Goal: Task Accomplishment & Management: Use online tool/utility

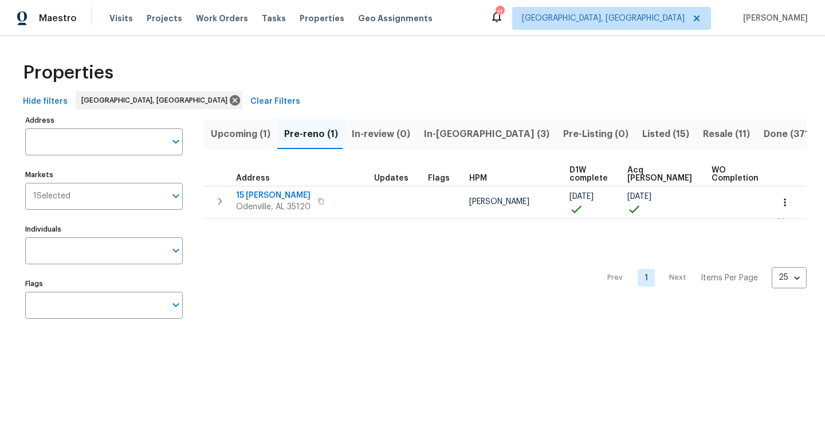
click at [642, 130] on span "Listed (15)" at bounding box center [665, 134] width 47 height 16
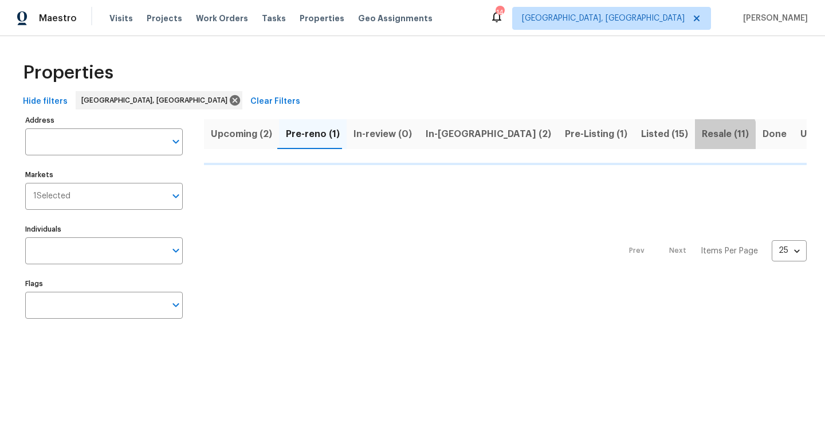
click at [702, 136] on span "Resale (11)" at bounding box center [725, 134] width 47 height 16
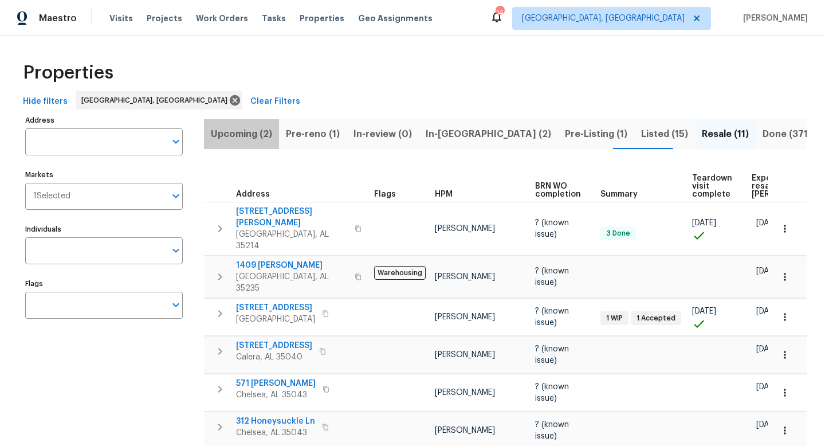
click at [228, 131] on span "Upcoming (2)" at bounding box center [241, 134] width 61 height 16
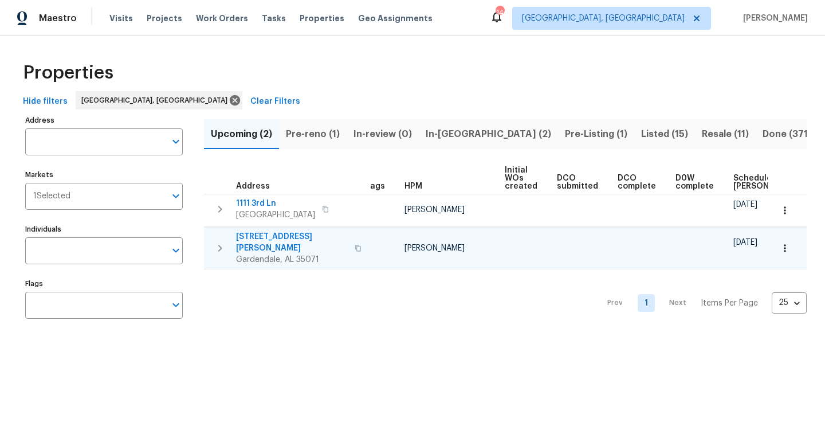
scroll to position [0, 5]
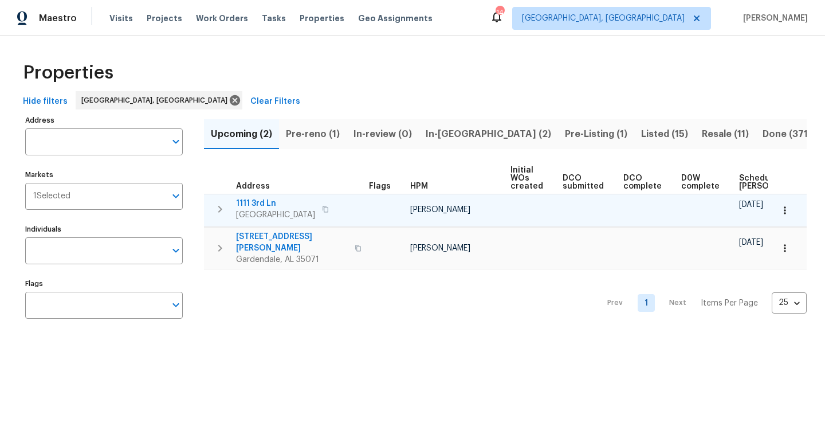
click at [244, 205] on span "1111 3rd Ln" at bounding box center [275, 203] width 79 height 11
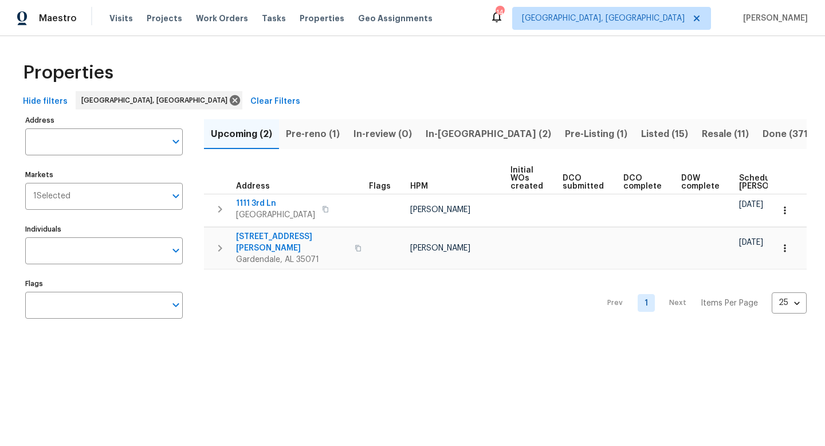
click at [459, 136] on span "In-[GEOGRAPHIC_DATA] (2)" at bounding box center [488, 134] width 125 height 16
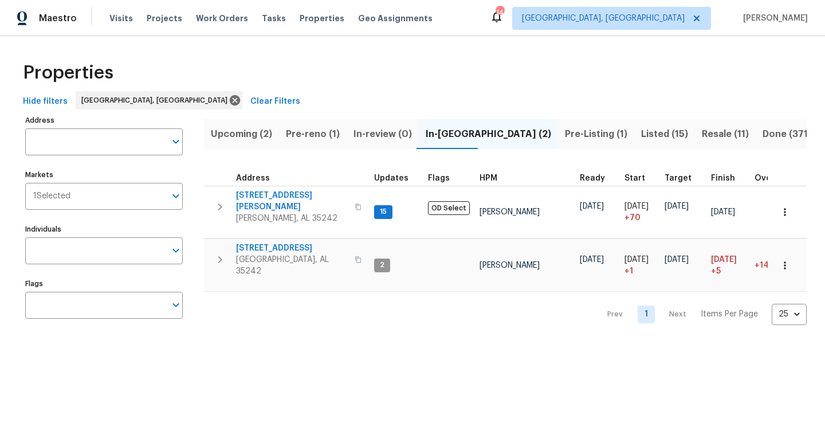
click at [239, 135] on span "Upcoming (2)" at bounding box center [241, 134] width 61 height 16
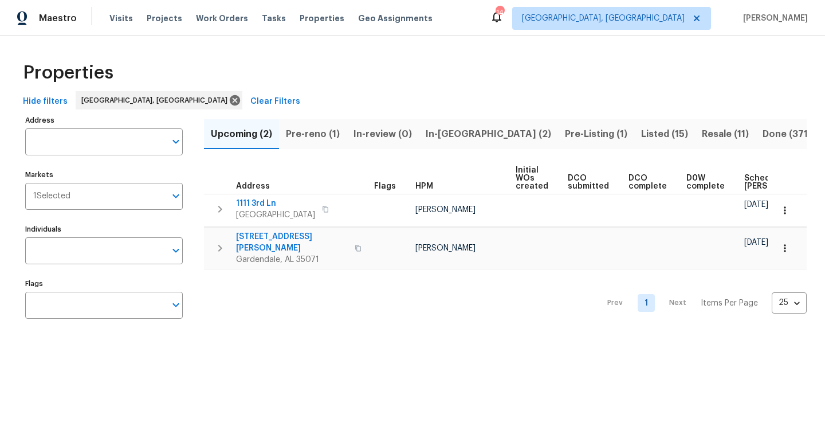
click at [451, 133] on span "In-[GEOGRAPHIC_DATA] (2)" at bounding box center [488, 134] width 125 height 16
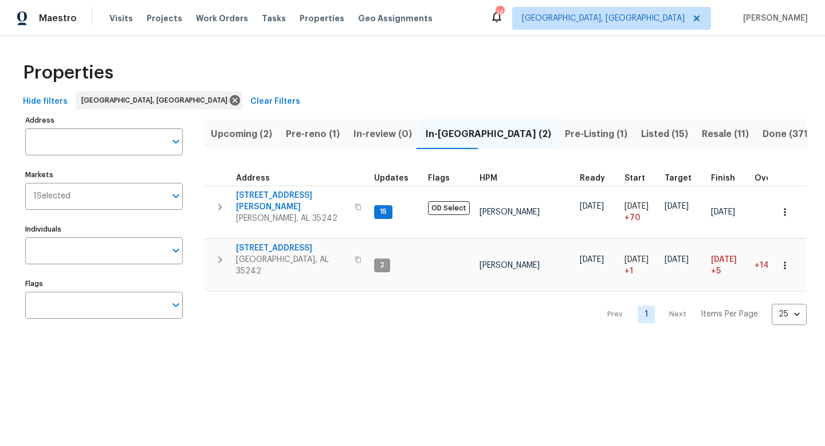
click at [239, 134] on span "Upcoming (2)" at bounding box center [241, 134] width 61 height 16
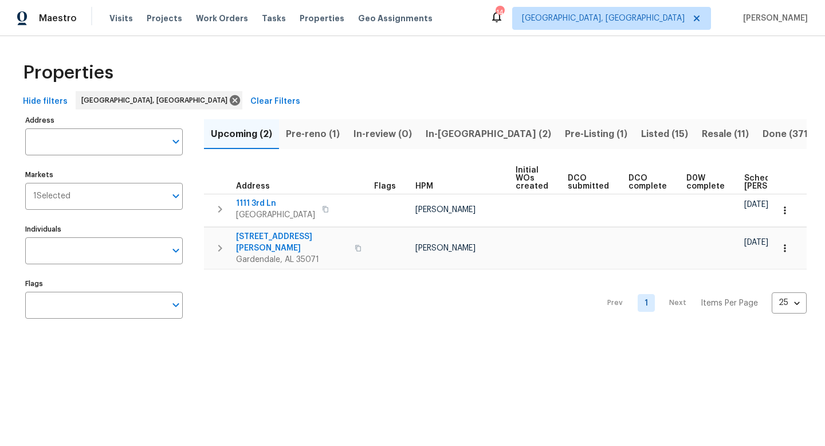
click at [641, 134] on span "Listed (15)" at bounding box center [664, 134] width 47 height 16
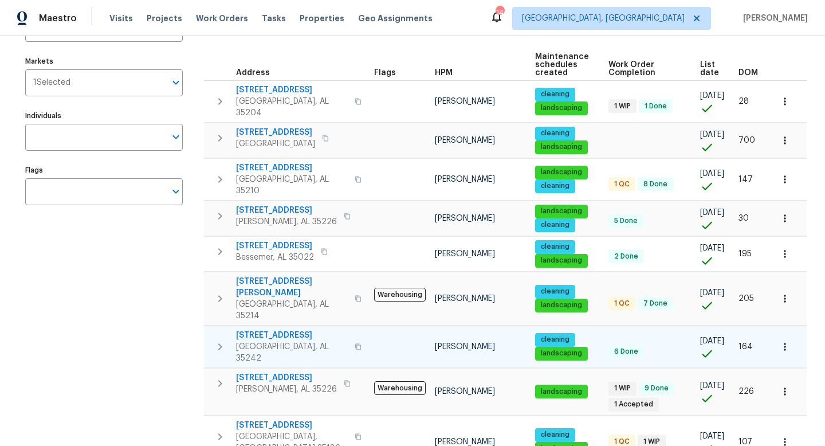
scroll to position [113, 0]
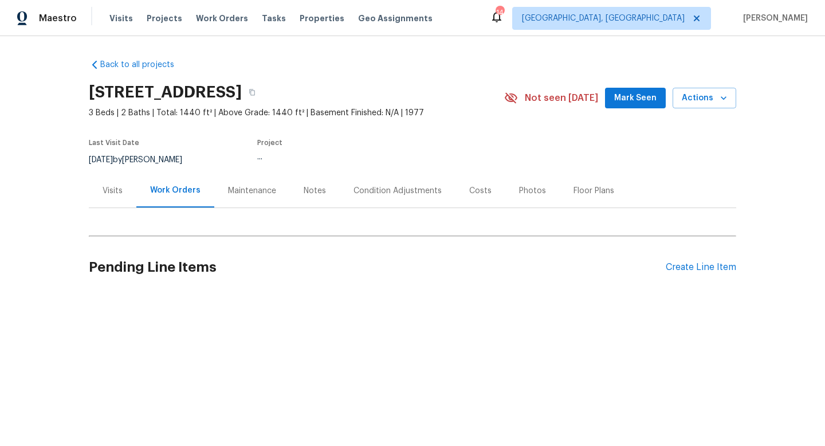
click at [469, 190] on div "Costs" at bounding box center [480, 190] width 22 height 11
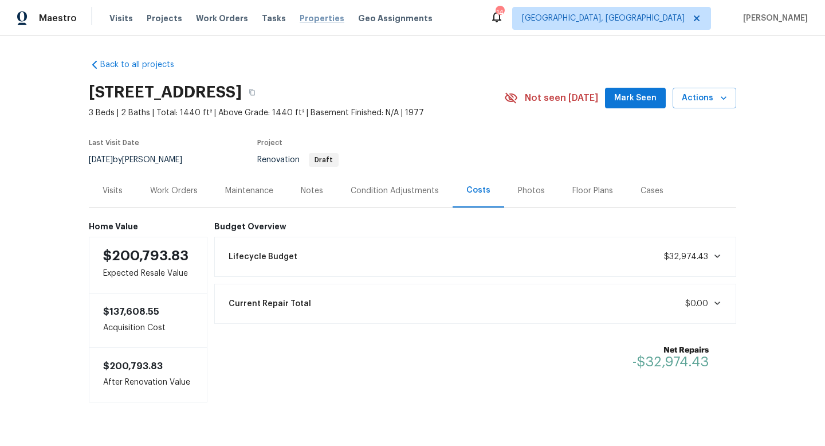
click at [315, 18] on span "Properties" at bounding box center [322, 18] width 45 height 11
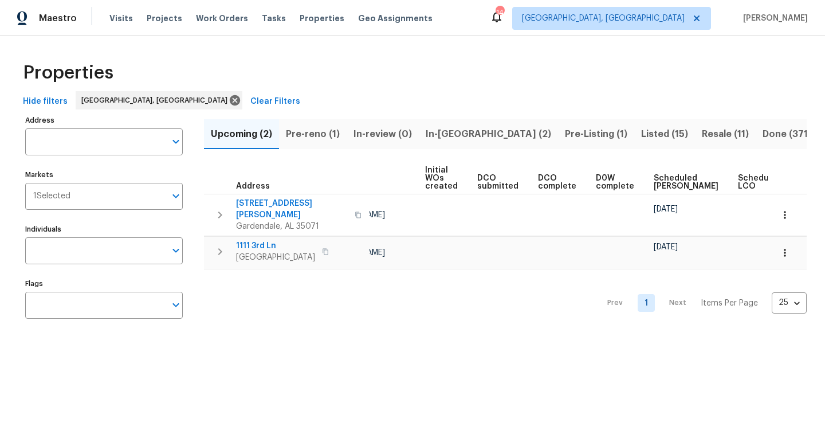
scroll to position [0, 125]
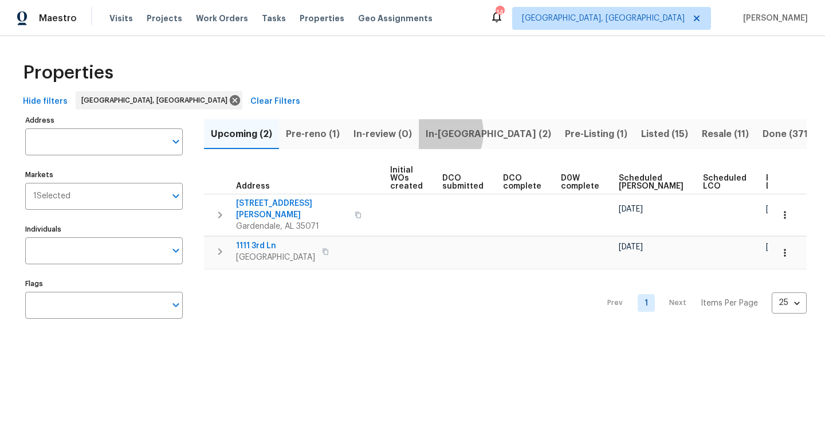
click at [430, 132] on span "In-[GEOGRAPHIC_DATA] (2)" at bounding box center [488, 134] width 125 height 16
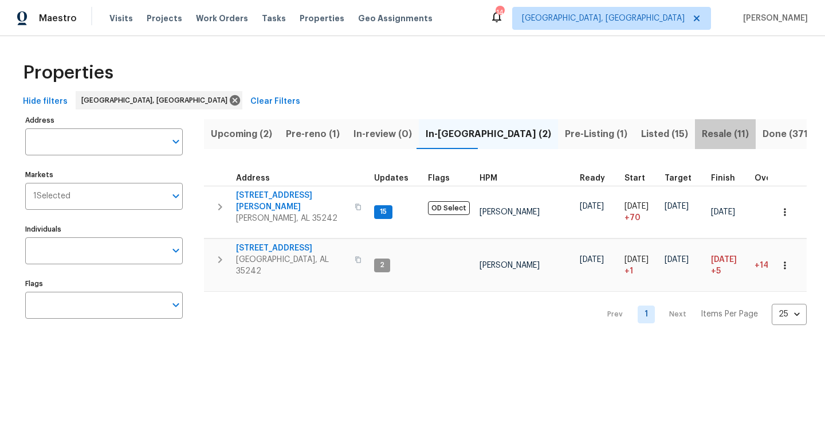
click at [702, 136] on span "Resale (11)" at bounding box center [725, 134] width 47 height 16
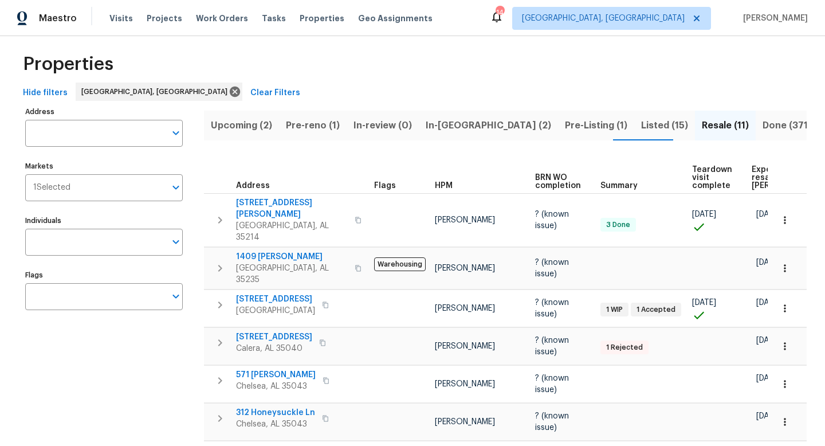
scroll to position [10, 0]
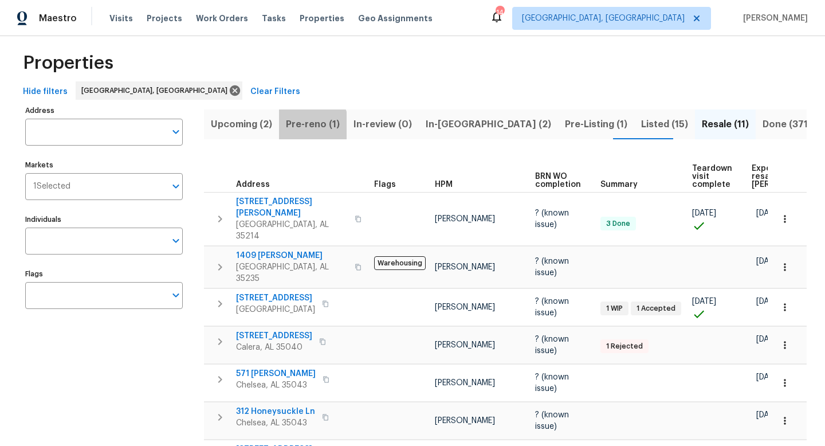
click at [301, 129] on span "Pre-reno (1)" at bounding box center [313, 124] width 54 height 16
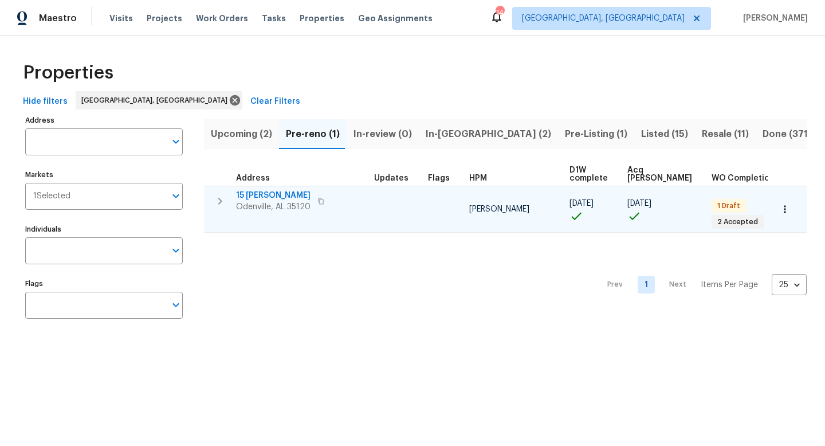
click at [254, 196] on span "15 Ryan Cir" at bounding box center [273, 195] width 74 height 11
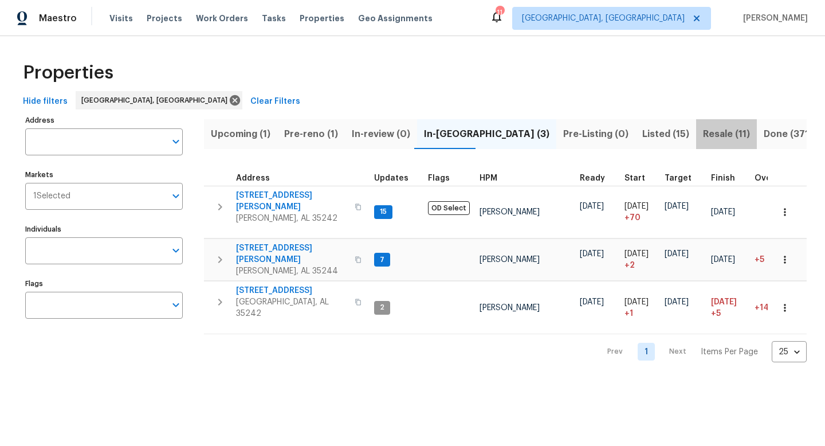
click at [703, 129] on span "Resale (11)" at bounding box center [726, 134] width 47 height 16
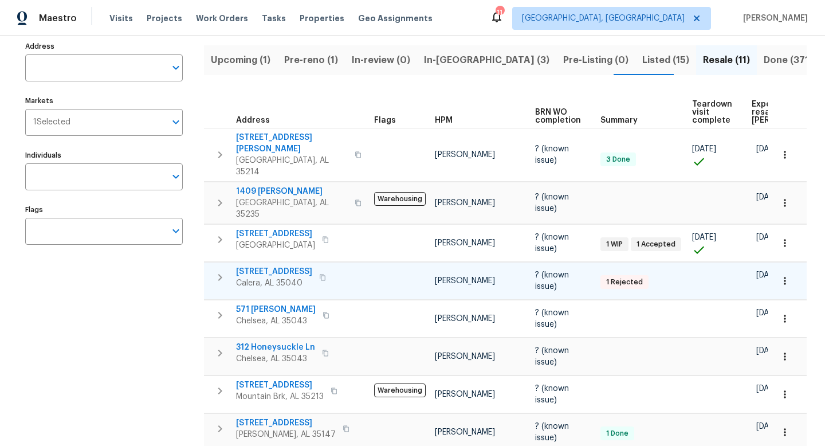
scroll to position [74, 0]
click at [642, 61] on span "Listed (15)" at bounding box center [665, 60] width 47 height 16
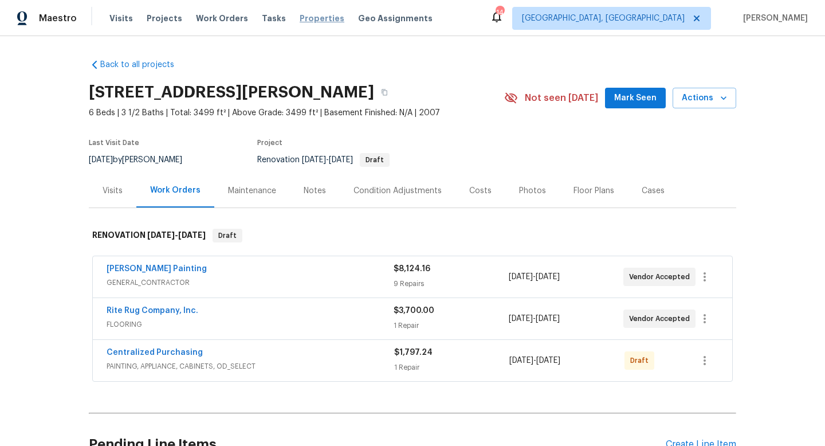
click at [310, 15] on span "Properties" at bounding box center [322, 18] width 45 height 11
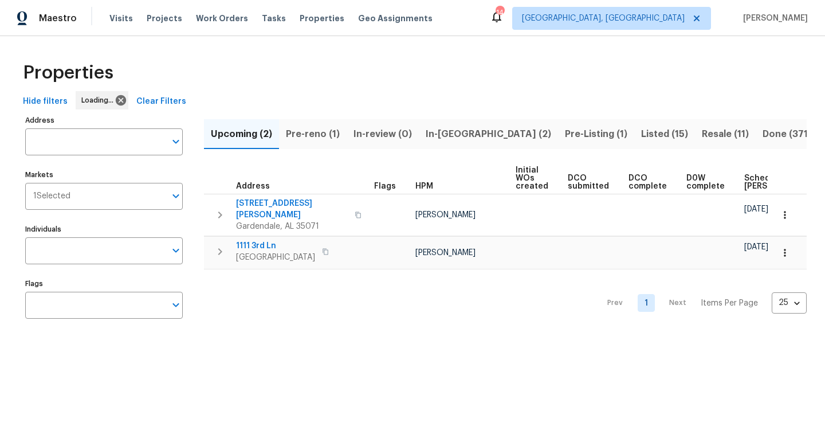
click at [442, 132] on span "In-reno (2)" at bounding box center [488, 134] width 125 height 16
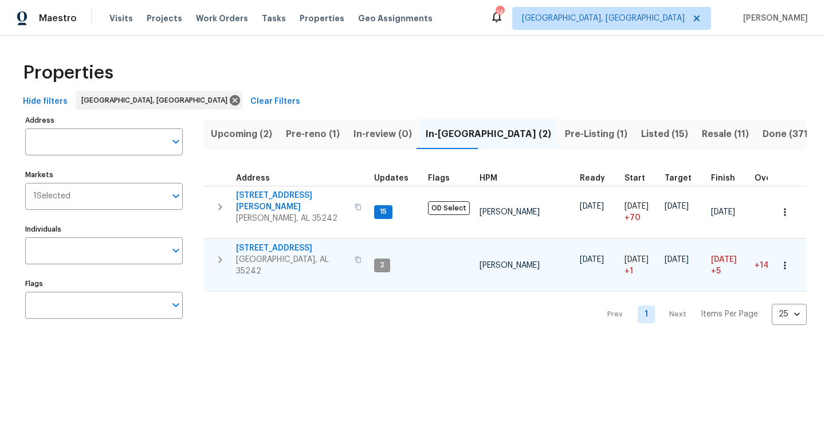
click at [259, 242] on span "[STREET_ADDRESS]" at bounding box center [292, 247] width 112 height 11
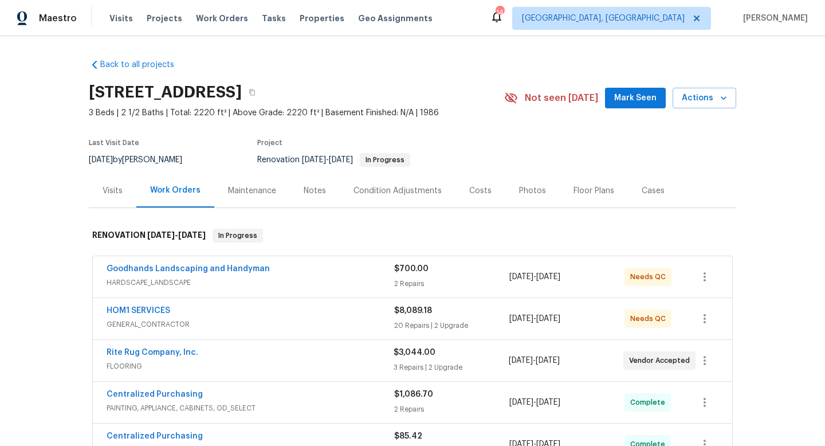
click at [313, 190] on div "Notes" at bounding box center [315, 190] width 22 height 11
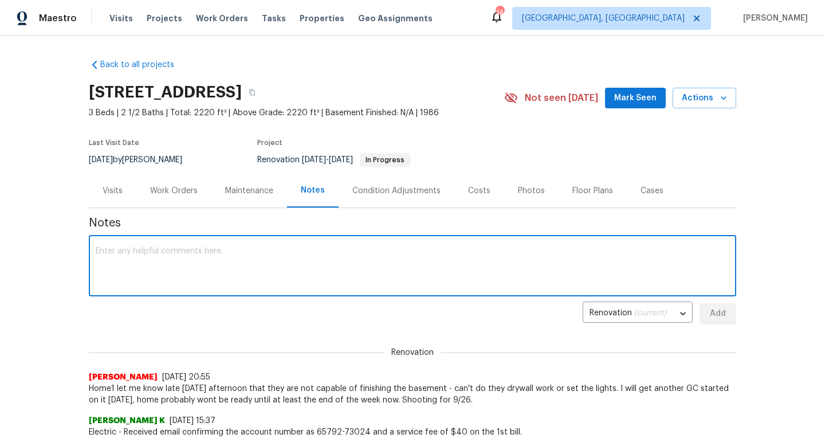
click at [247, 269] on textarea at bounding box center [413, 267] width 634 height 40
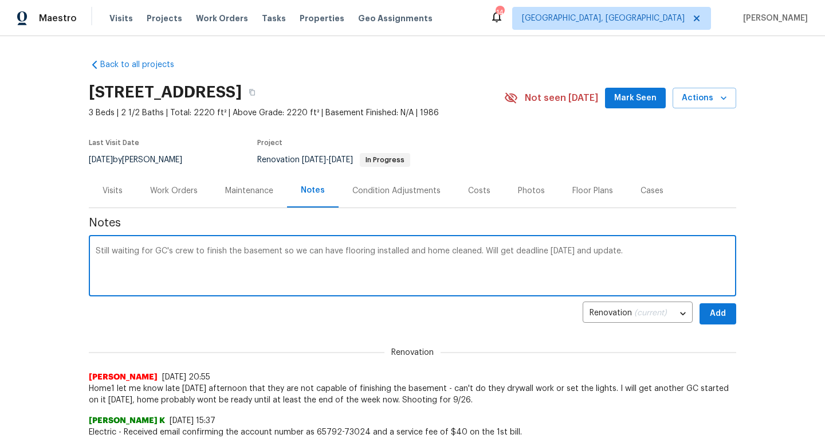
type textarea "Still waiting for GC's crew to finish the basement so we can have flooring inst…"
click at [715, 313] on span "Add" at bounding box center [718, 313] width 18 height 14
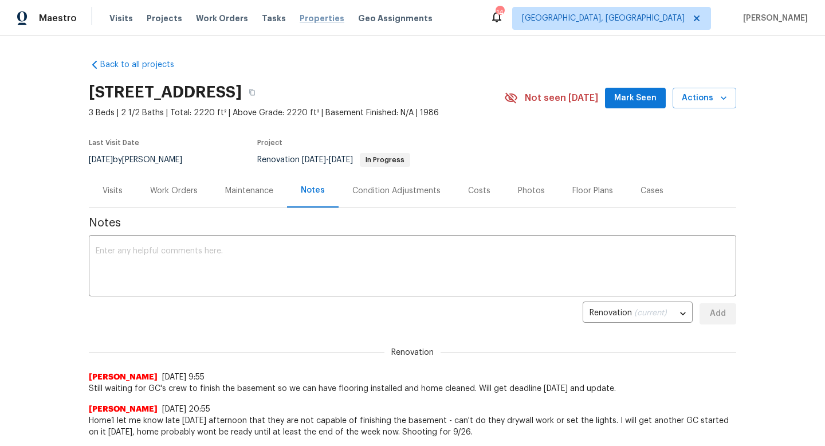
click at [302, 14] on span "Properties" at bounding box center [322, 18] width 45 height 11
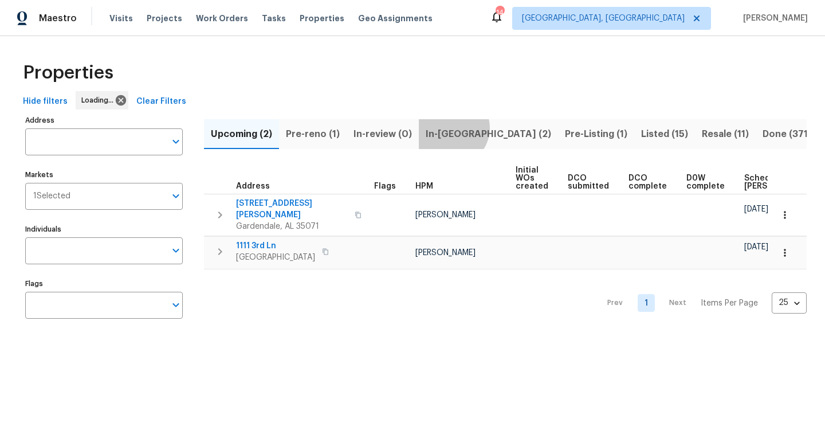
click at [449, 128] on span "In-[GEOGRAPHIC_DATA] (2)" at bounding box center [488, 134] width 125 height 16
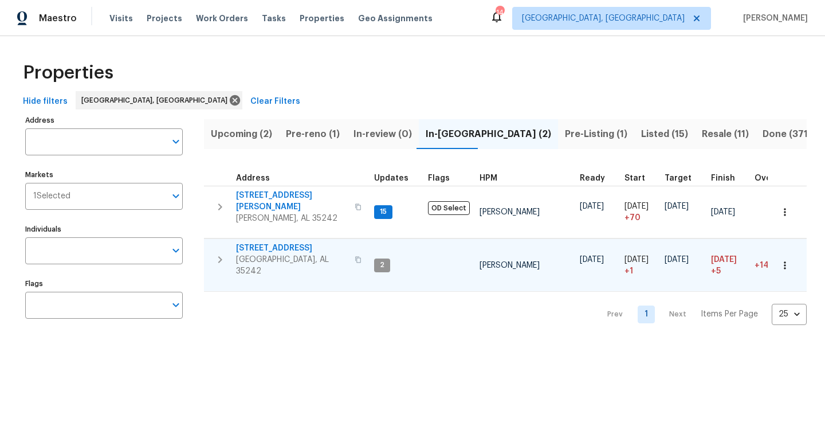
click at [260, 243] on span "[STREET_ADDRESS]" at bounding box center [292, 247] width 112 height 11
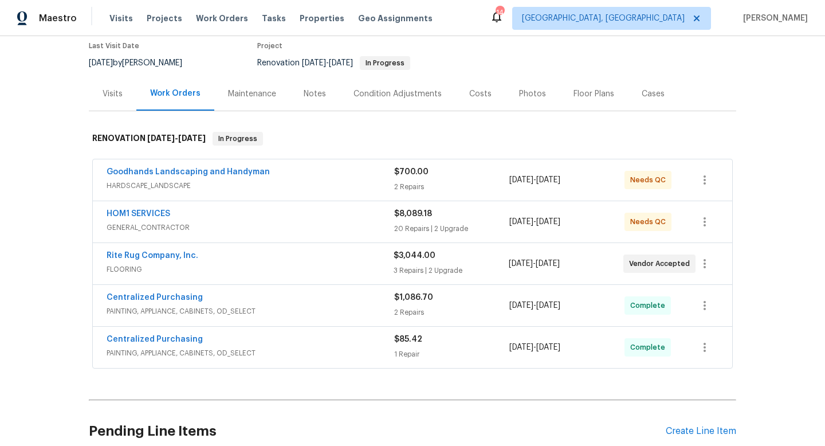
scroll to position [92, 0]
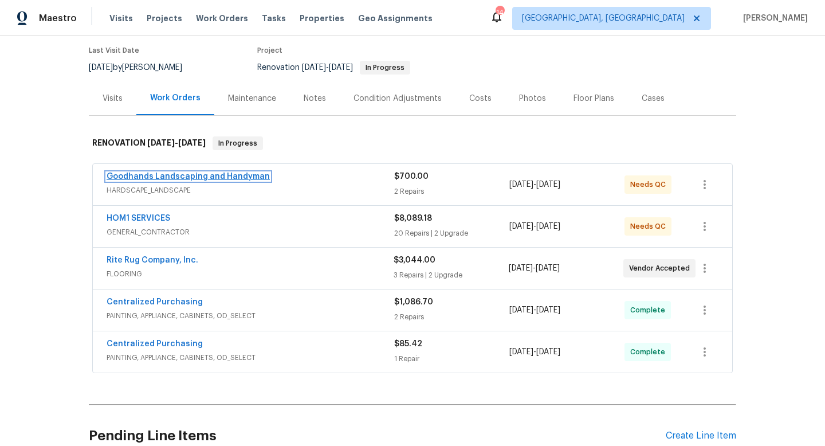
click at [139, 176] on link "Goodhands Landscaping and Handyman" at bounding box center [188, 176] width 163 height 8
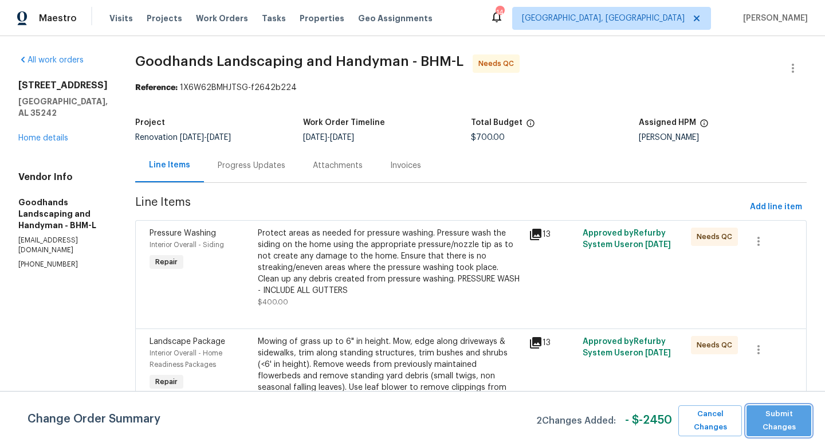
click at [785, 418] on span "Submit Changes" at bounding box center [778, 420] width 53 height 26
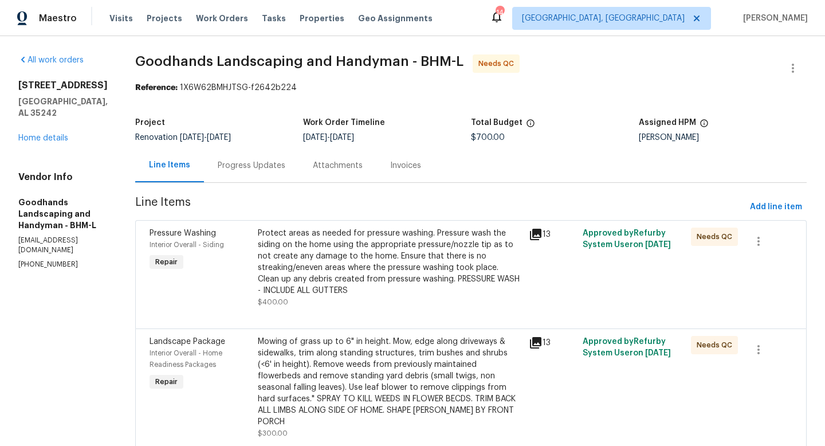
click at [313, 264] on div "Protect areas as needed for pressure washing. Pressure wash the siding on the h…" at bounding box center [390, 261] width 264 height 69
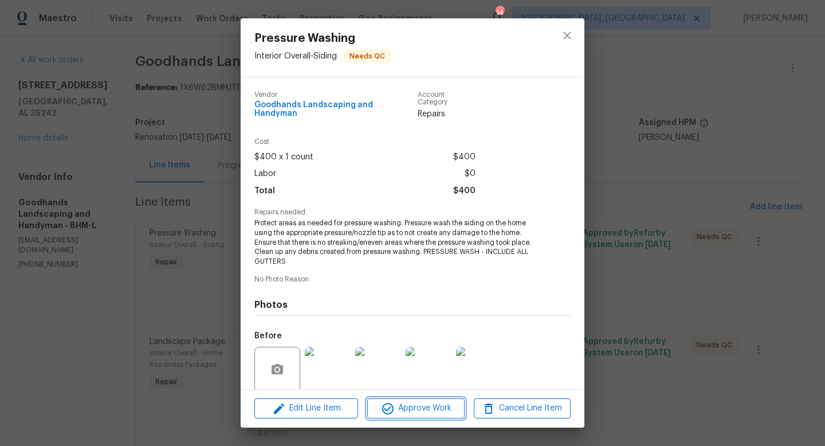
click at [388, 403] on icon "button" at bounding box center [387, 408] width 11 height 11
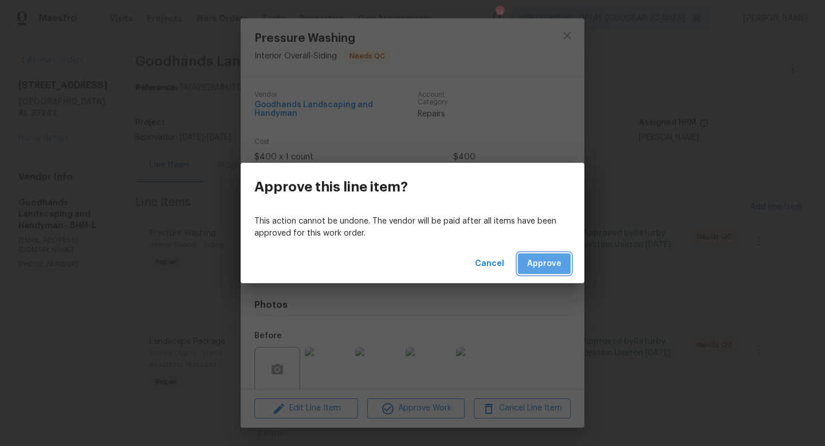
click at [536, 266] on span "Approve" at bounding box center [544, 264] width 34 height 14
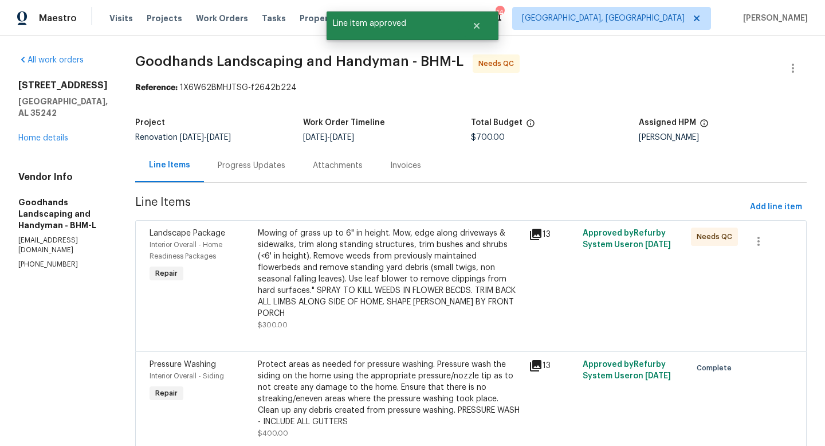
click at [333, 250] on div "Mowing of grass up to 6" in height. Mow, edge along driveways & sidewalks, trim…" at bounding box center [390, 273] width 264 height 92
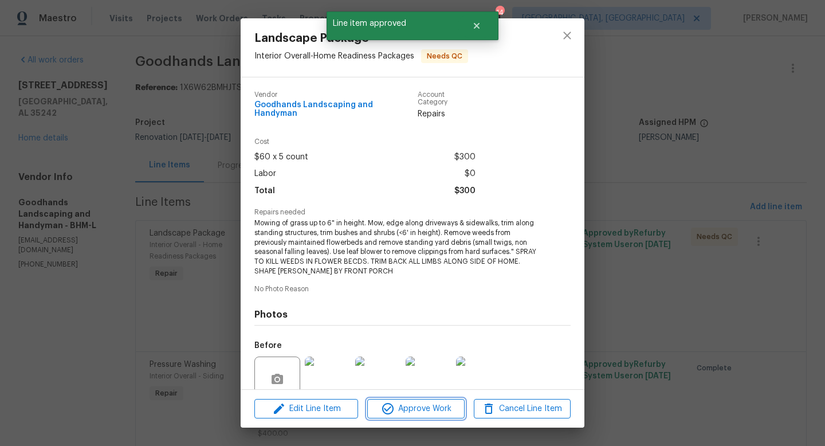
click at [416, 404] on span "Approve Work" at bounding box center [416, 409] width 90 height 14
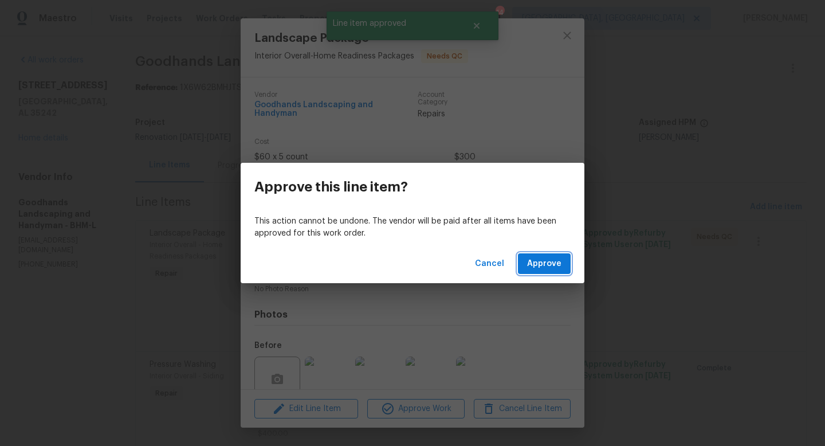
click at [554, 262] on span "Approve" at bounding box center [544, 264] width 34 height 14
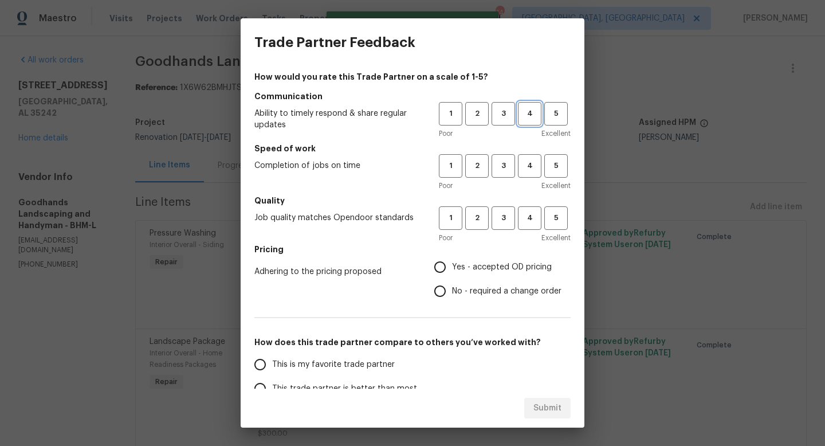
click at [537, 119] on span "4" at bounding box center [529, 113] width 21 height 13
click at [506, 159] on span "3" at bounding box center [503, 165] width 21 height 13
click at [502, 210] on button "3" at bounding box center [503, 217] width 23 height 23
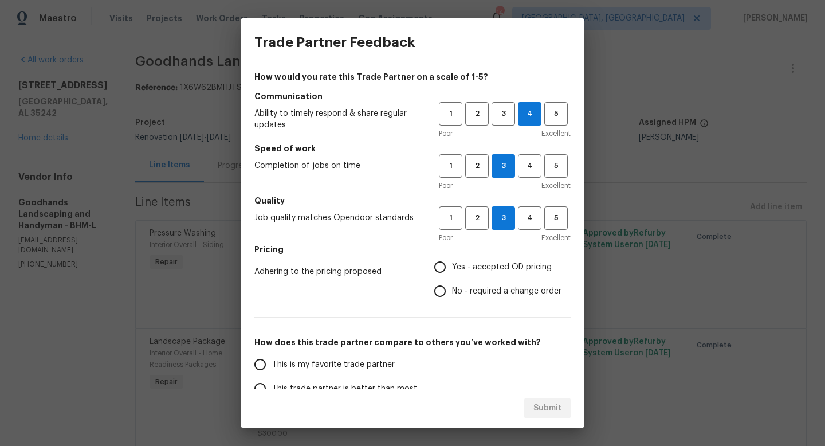
click at [492, 266] on span "Yes - accepted OD pricing" at bounding box center [502, 267] width 100 height 12
click at [452, 266] on input "Yes - accepted OD pricing" at bounding box center [440, 267] width 24 height 24
radio input "true"
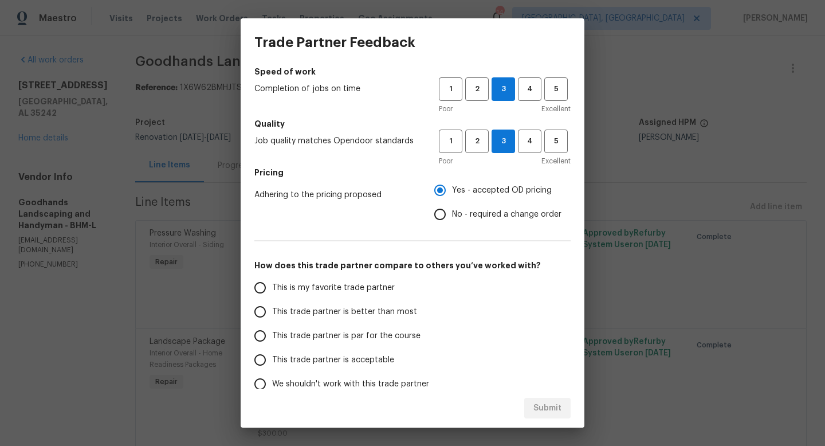
scroll to position [89, 0]
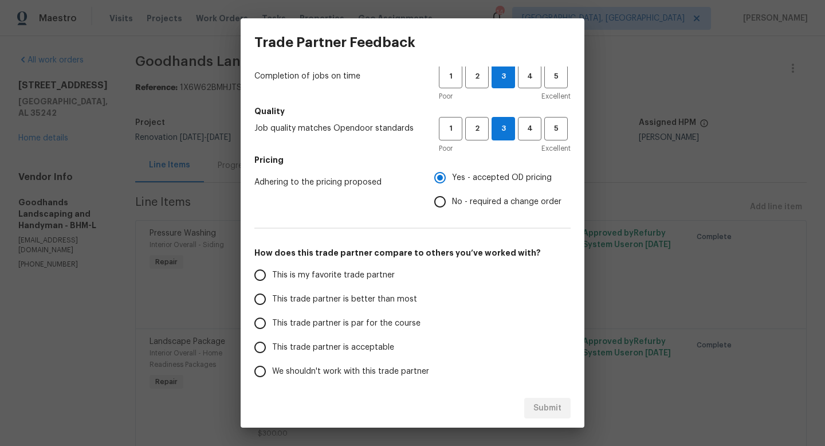
click at [373, 295] on span "This trade partner is better than most" at bounding box center [344, 299] width 145 height 12
click at [272, 295] on input "This trade partner is better than most" at bounding box center [260, 299] width 24 height 24
radio input "false"
click at [364, 326] on span "This trade partner is par for the course" at bounding box center [346, 323] width 148 height 12
click at [272, 326] on input "This trade partner is par for the course" at bounding box center [260, 323] width 24 height 24
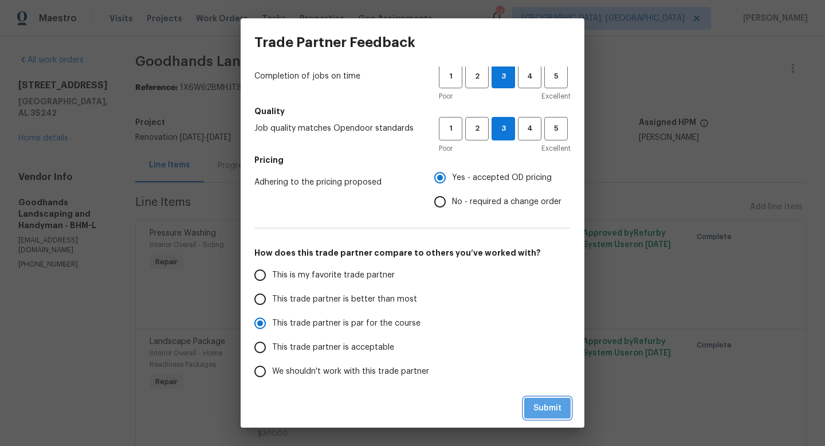
click at [552, 410] on span "Submit" at bounding box center [547, 408] width 28 height 14
radio input "true"
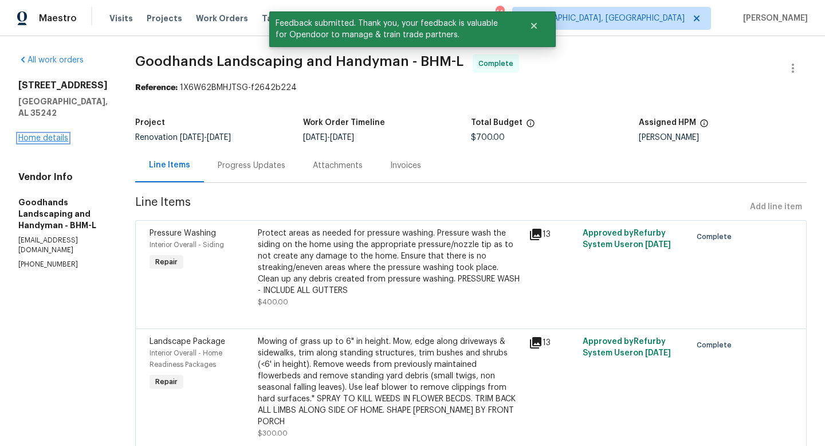
click at [48, 137] on link "Home details" at bounding box center [43, 138] width 50 height 8
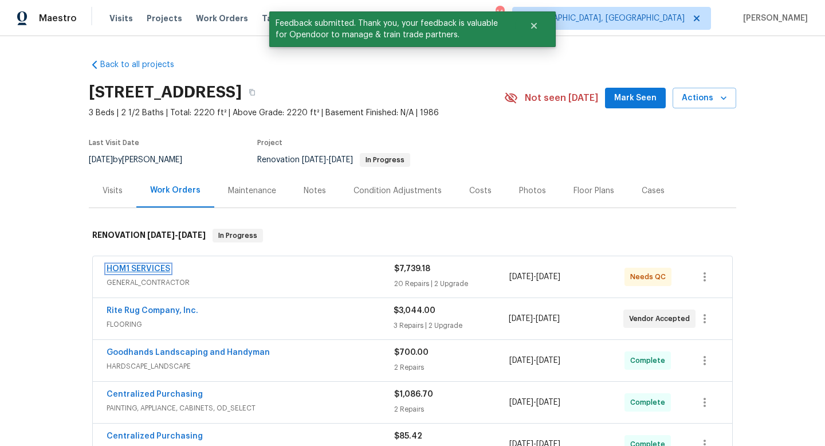
click at [131, 269] on link "HOM1 SERVICES" at bounding box center [139, 269] width 64 height 8
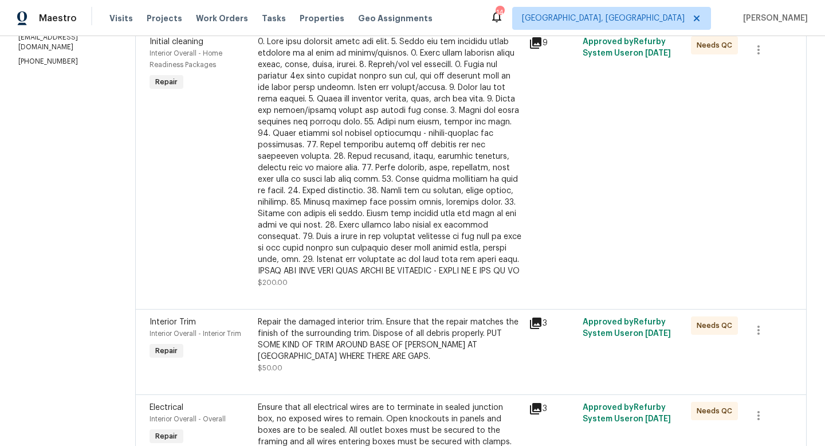
scroll to position [191, 0]
click at [349, 146] on div at bounding box center [390, 157] width 264 height 241
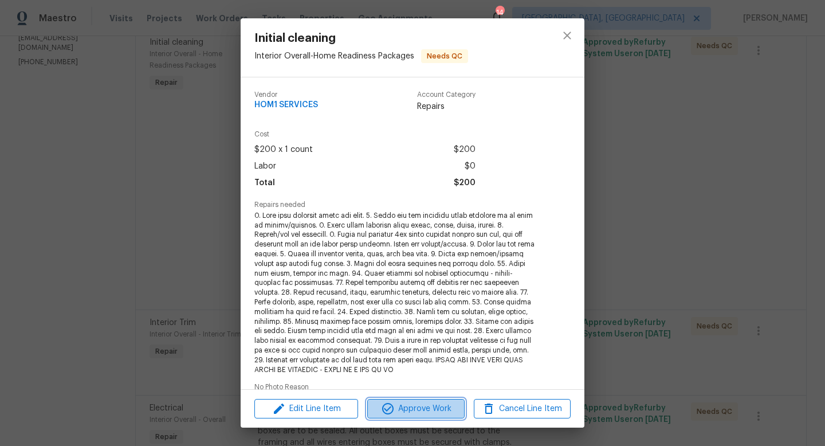
click at [423, 408] on span "Approve Work" at bounding box center [416, 409] width 90 height 14
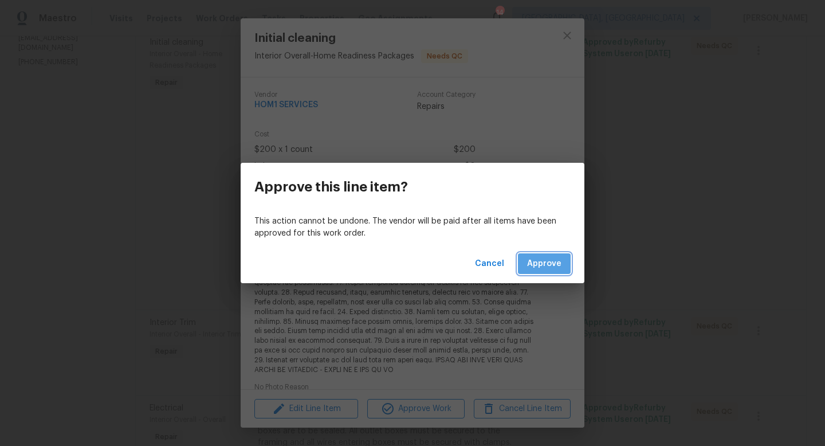
click at [543, 265] on span "Approve" at bounding box center [544, 264] width 34 height 14
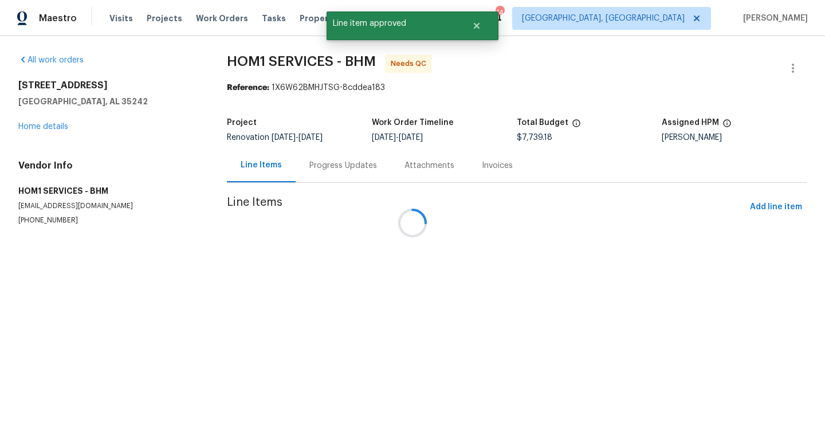
scroll to position [0, 0]
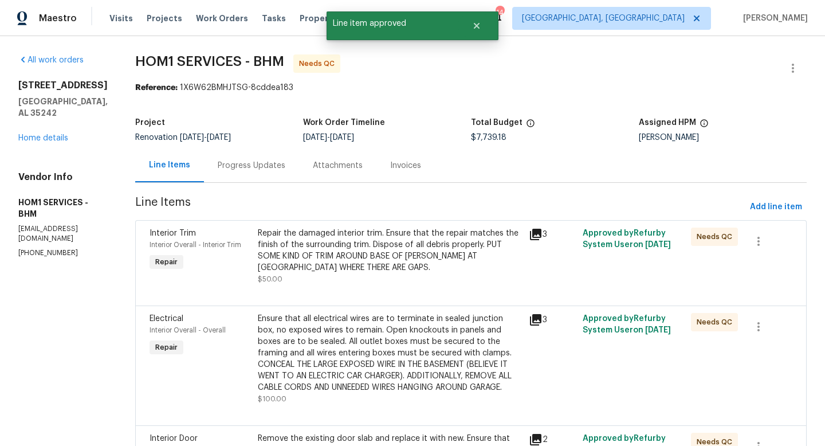
click at [354, 244] on div "Repair the damaged interior trim. Ensure that the repair matches the finish of …" at bounding box center [390, 250] width 264 height 46
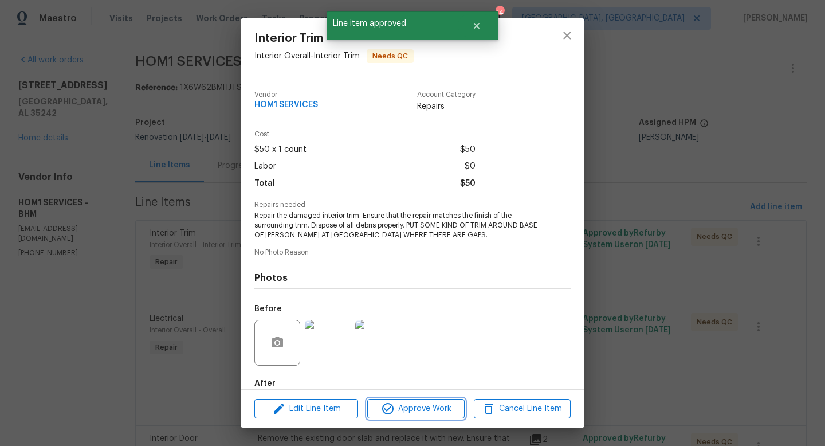
click at [408, 414] on span "Approve Work" at bounding box center [416, 409] width 90 height 14
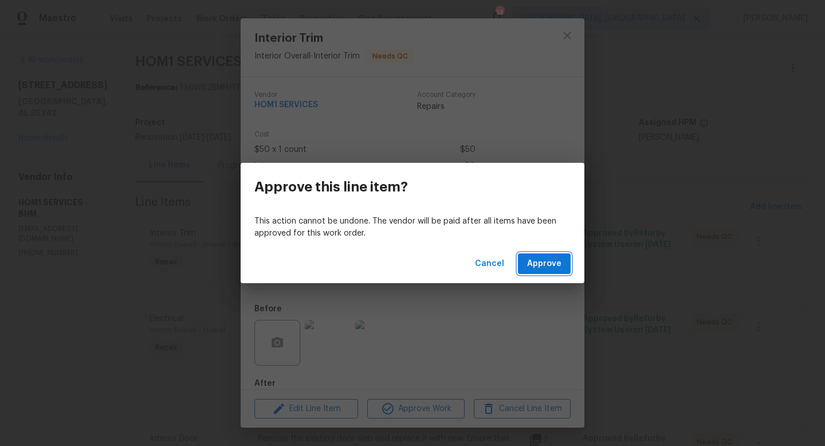
click at [533, 260] on span "Approve" at bounding box center [544, 264] width 34 height 14
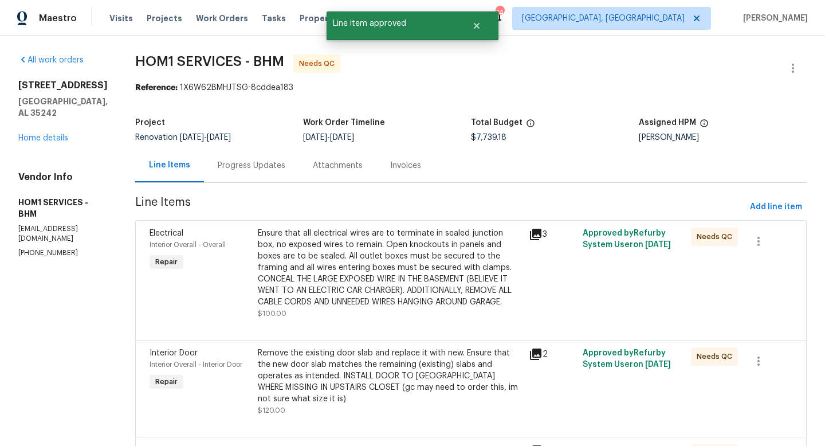
click at [323, 247] on div "Ensure that all electrical wires are to terminate in sealed junction box, no ex…" at bounding box center [390, 267] width 264 height 80
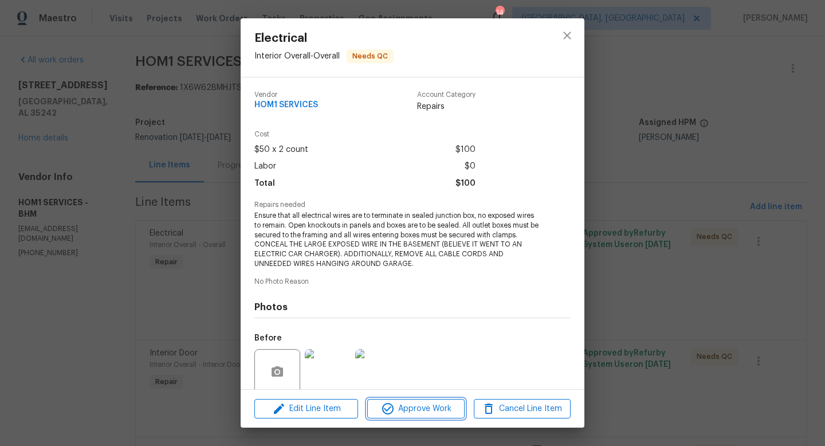
click at [394, 404] on icon "button" at bounding box center [388, 409] width 14 height 14
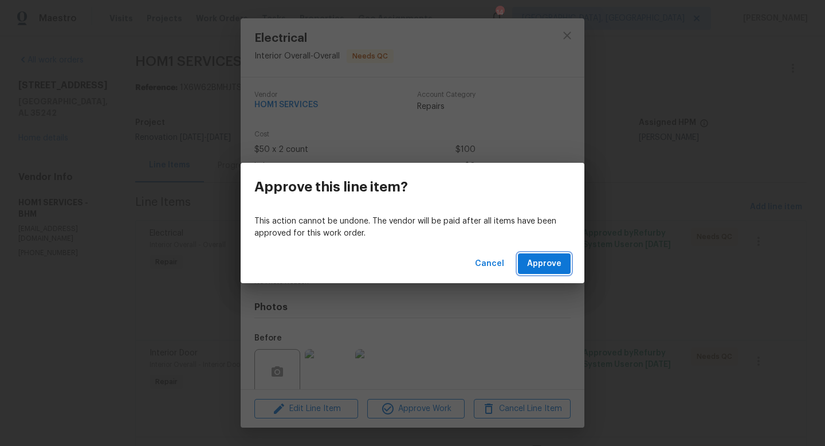
click at [536, 265] on span "Approve" at bounding box center [544, 264] width 34 height 14
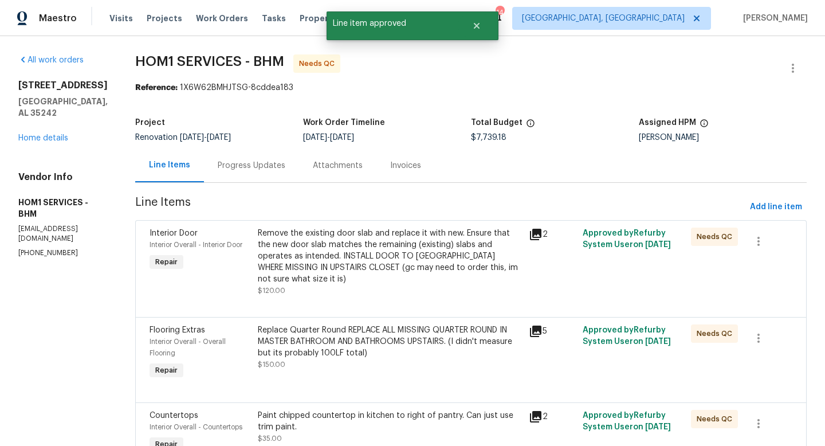
click at [382, 246] on div "Remove the existing door slab and replace it with new. Ensure that the new door…" at bounding box center [390, 255] width 264 height 57
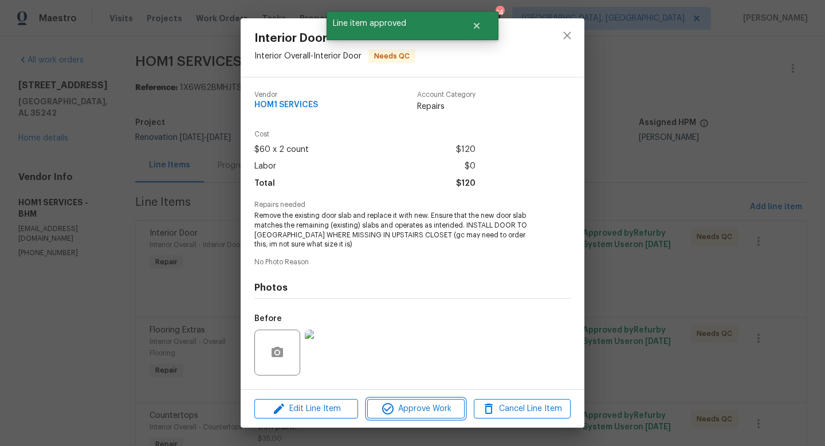
click at [429, 410] on span "Approve Work" at bounding box center [416, 409] width 90 height 14
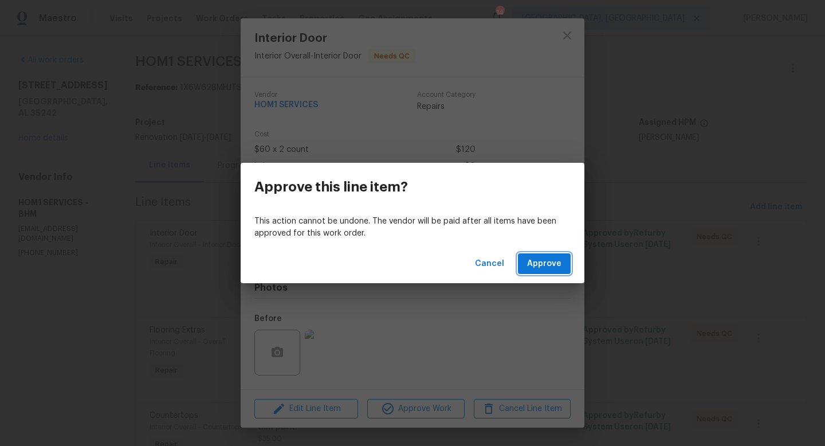
click at [541, 269] on span "Approve" at bounding box center [544, 264] width 34 height 14
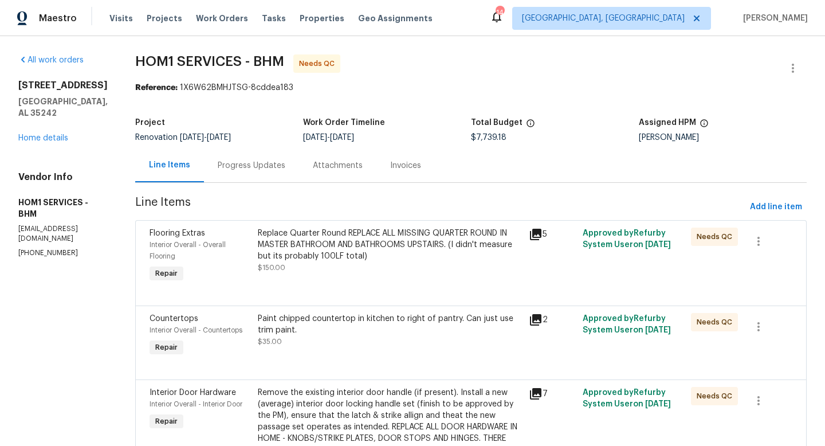
click at [530, 233] on icon at bounding box center [535, 234] width 11 height 11
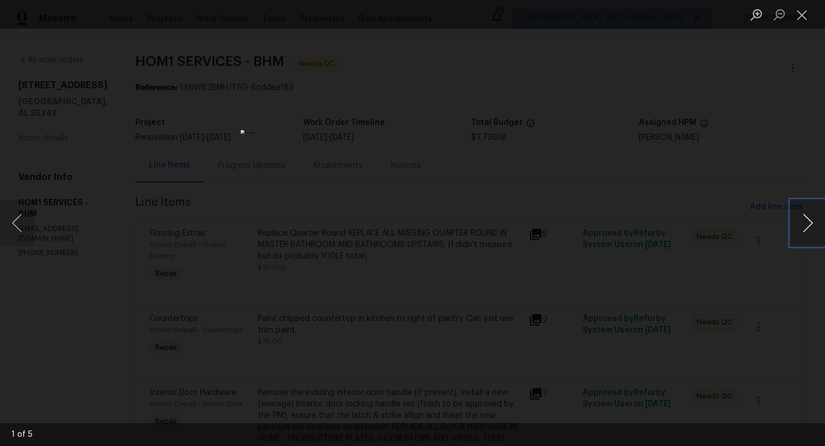
click at [803, 222] on button "Next image" at bounding box center [808, 223] width 34 height 46
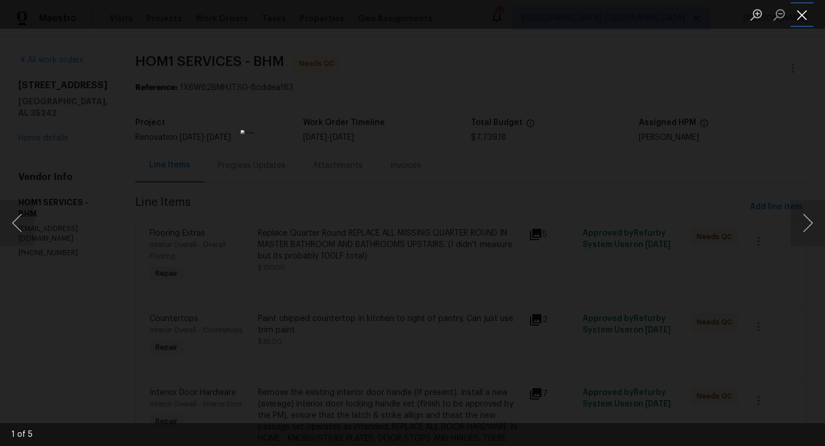
click at [796, 20] on button "Close lightbox" at bounding box center [802, 15] width 23 height 20
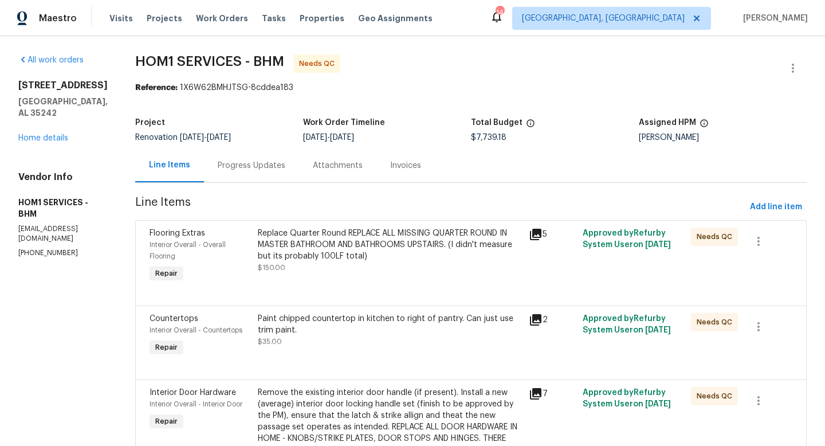
click at [261, 324] on div "Paint chipped countertop in kitchen to right of pantry. Can just use trim paint." at bounding box center [390, 324] width 264 height 23
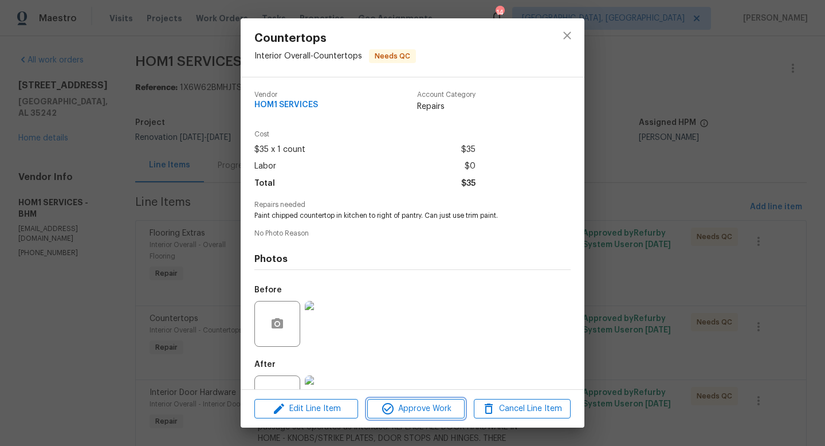
click at [390, 408] on icon "button" at bounding box center [388, 409] width 14 height 14
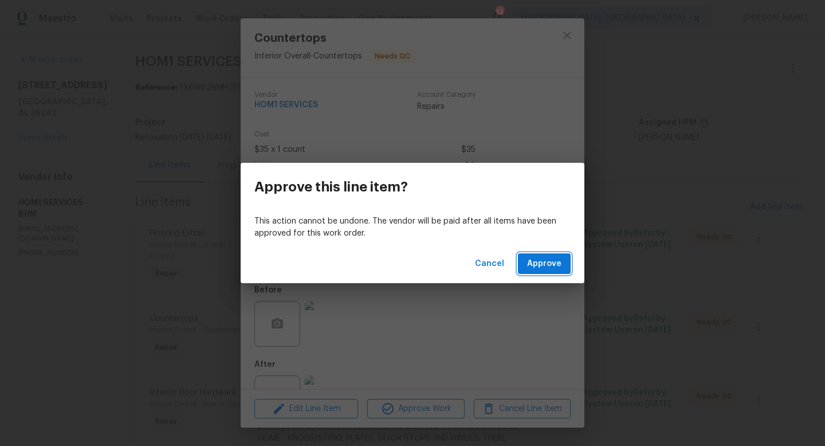
click at [532, 266] on span "Approve" at bounding box center [544, 264] width 34 height 14
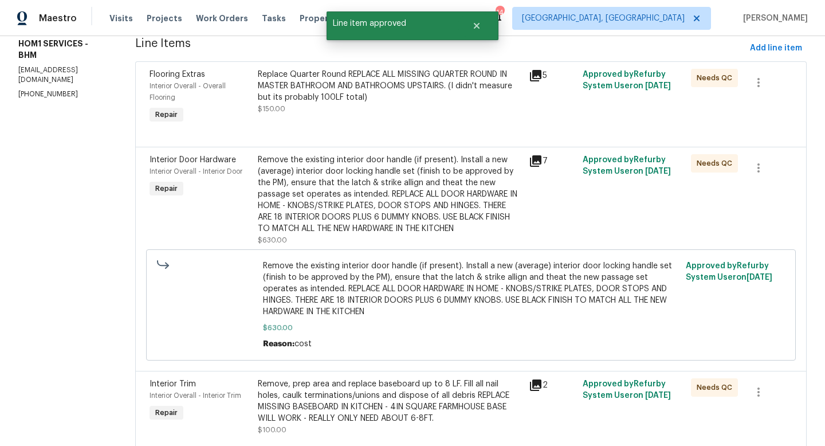
scroll to position [160, 0]
click at [306, 172] on div "Remove the existing interior door handle (if present). Install a new (average) …" at bounding box center [390, 193] width 264 height 80
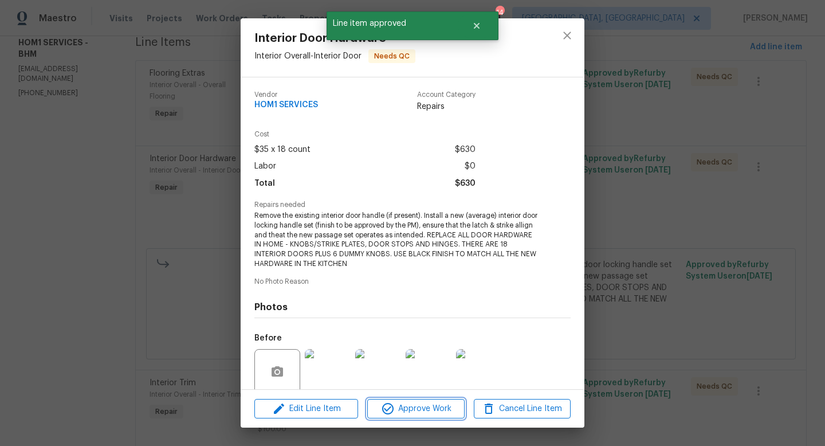
click at [393, 399] on button "Approve Work" at bounding box center [415, 409] width 97 height 20
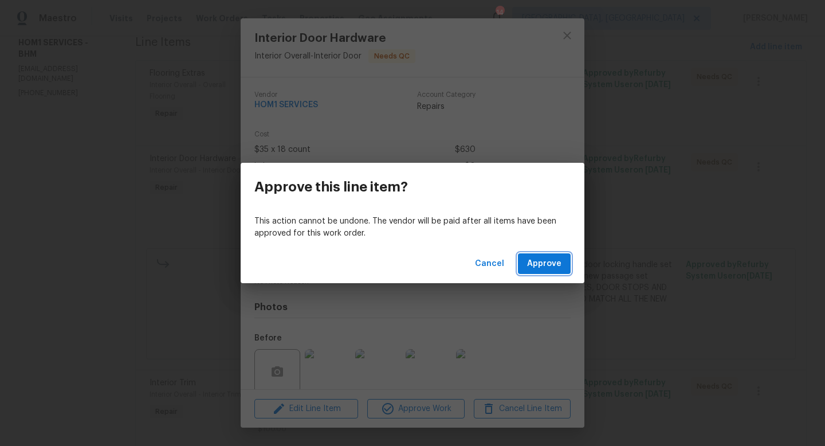
click at [537, 266] on span "Approve" at bounding box center [544, 264] width 34 height 14
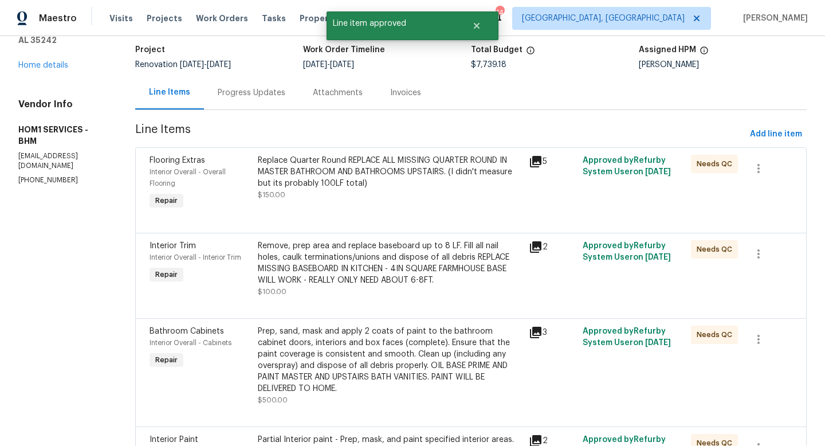
scroll to position [76, 0]
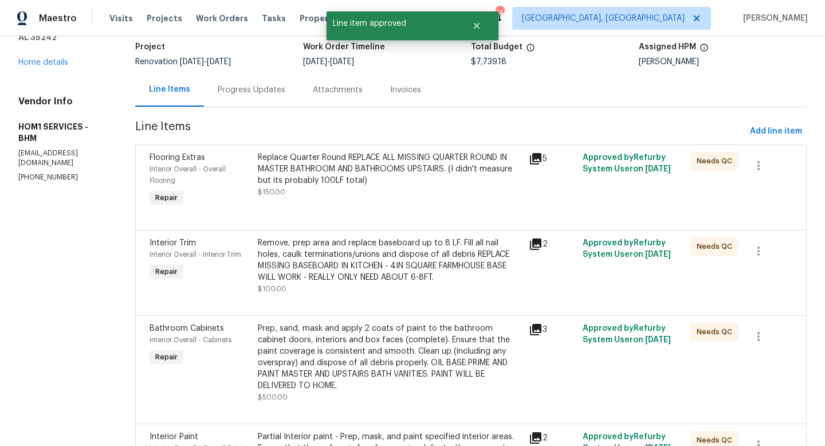
click at [339, 261] on div "Remove, prep area and replace baseboard up to 8 LF. Fill all nail holes, caulk …" at bounding box center [390, 260] width 264 height 46
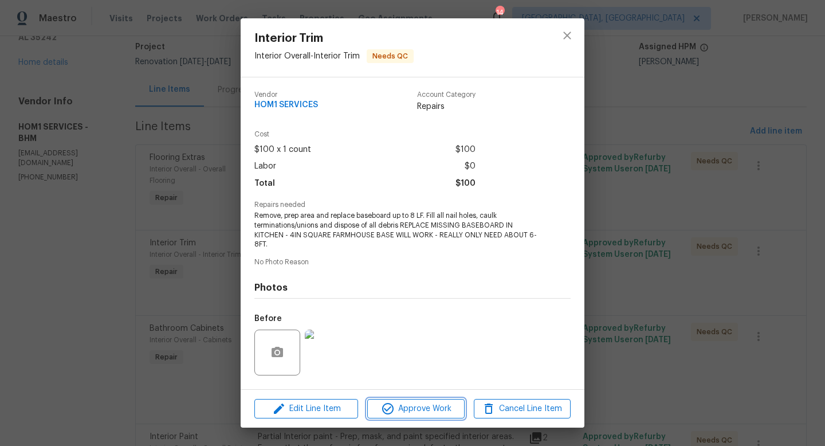
click at [405, 404] on span "Approve Work" at bounding box center [416, 409] width 90 height 14
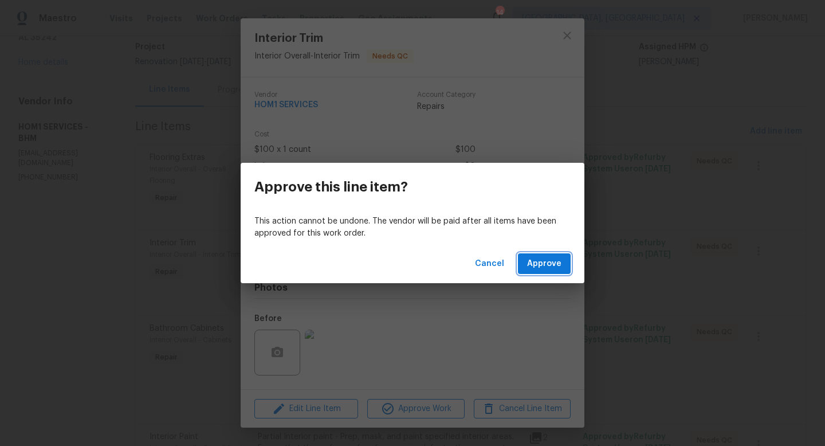
click at [544, 270] on span "Approve" at bounding box center [544, 264] width 34 height 14
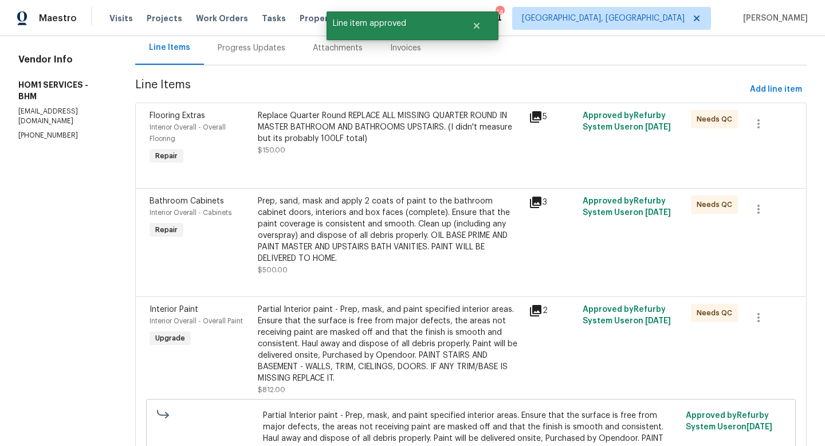
scroll to position [116, 0]
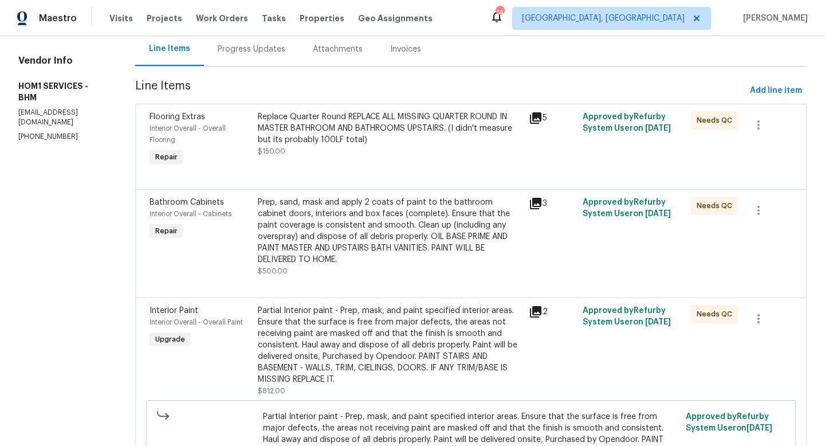
click at [325, 211] on div "Prep, sand, mask and apply 2 coats of paint to the bathroom cabinet doors, inte…" at bounding box center [390, 230] width 264 height 69
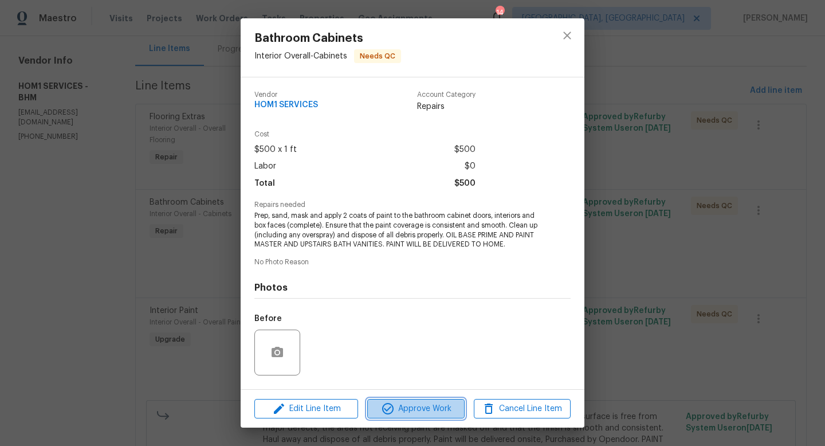
click at [419, 412] on span "Approve Work" at bounding box center [416, 409] width 90 height 14
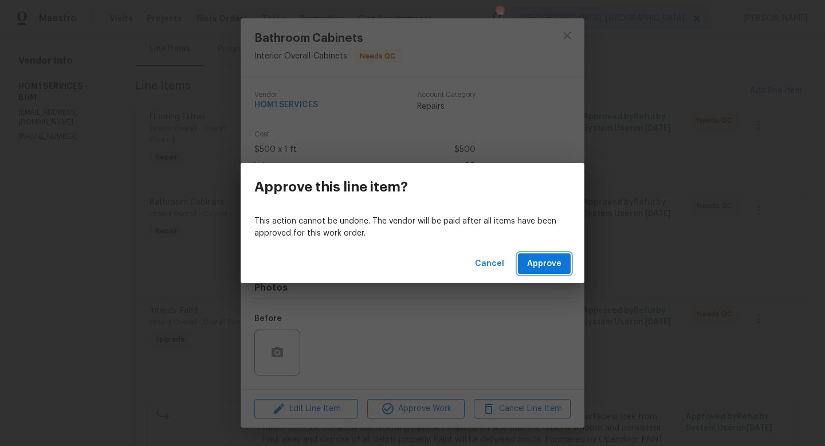
click at [544, 267] on span "Approve" at bounding box center [544, 264] width 34 height 14
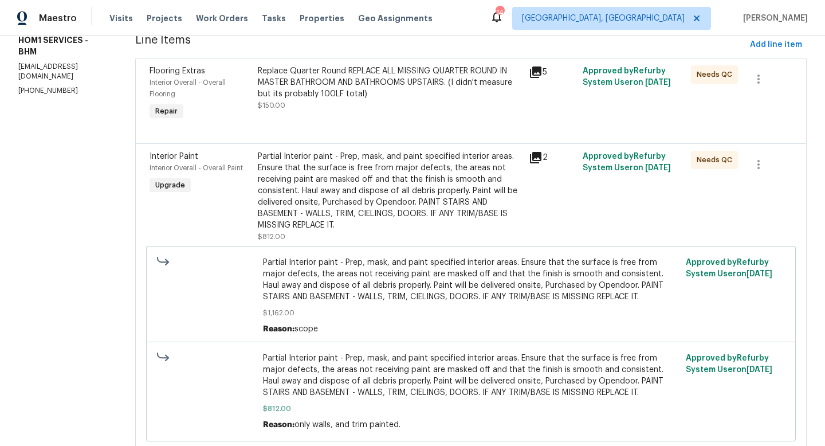
scroll to position [167, 0]
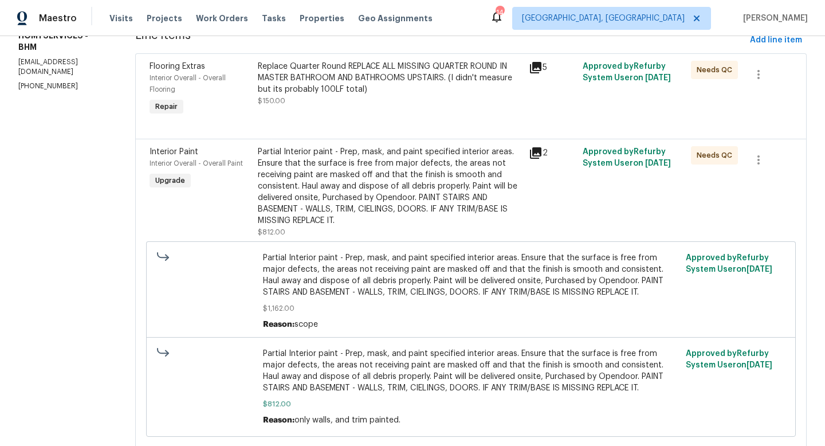
click at [309, 183] on div "Partial Interior paint - Prep, mask, and paint specified interior areas. Ensure…" at bounding box center [390, 186] width 264 height 80
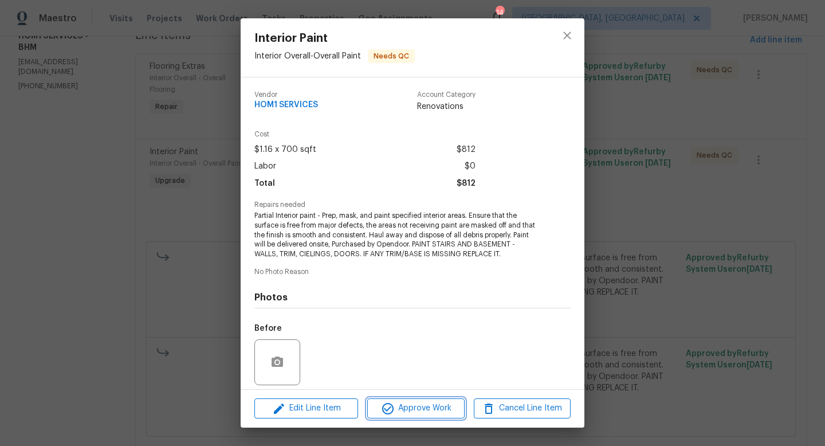
click at [404, 407] on span "Approve Work" at bounding box center [416, 408] width 90 height 14
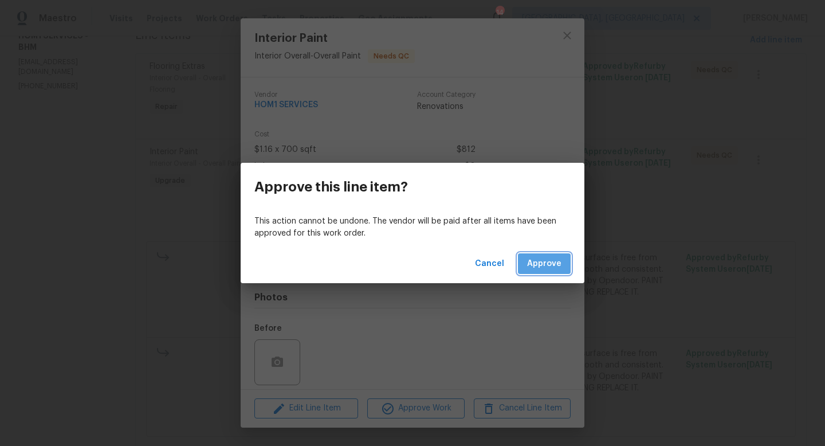
click at [540, 264] on span "Approve" at bounding box center [544, 264] width 34 height 14
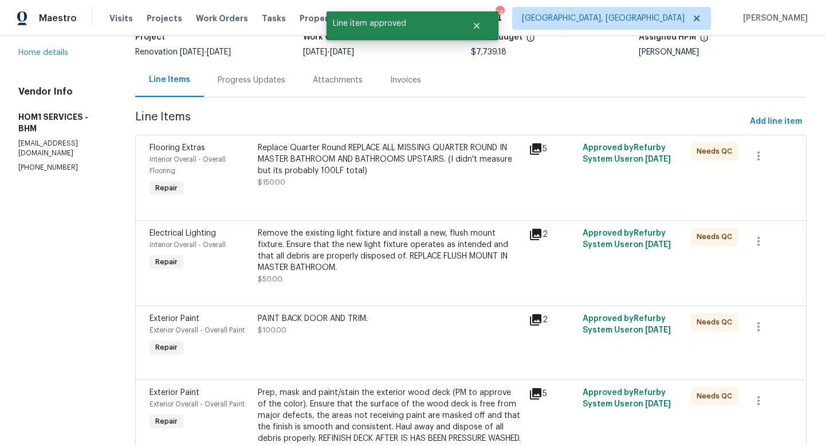
scroll to position [91, 0]
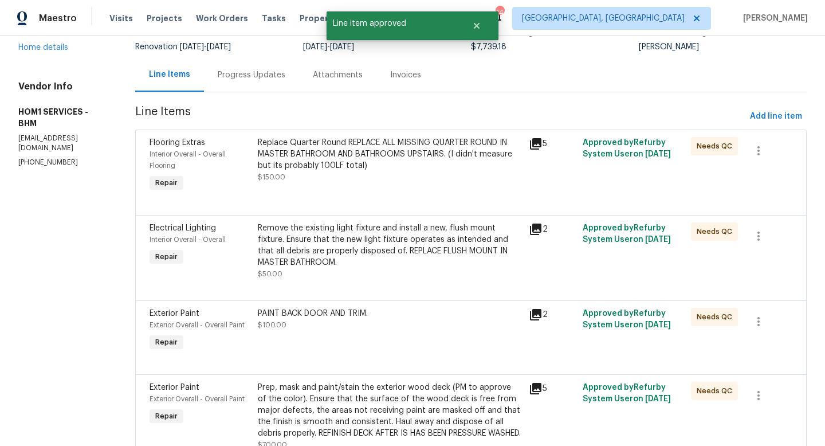
click at [310, 250] on div "Remove the existing light fixture and install a new, flush mount fixture. Ensur…" at bounding box center [390, 245] width 264 height 46
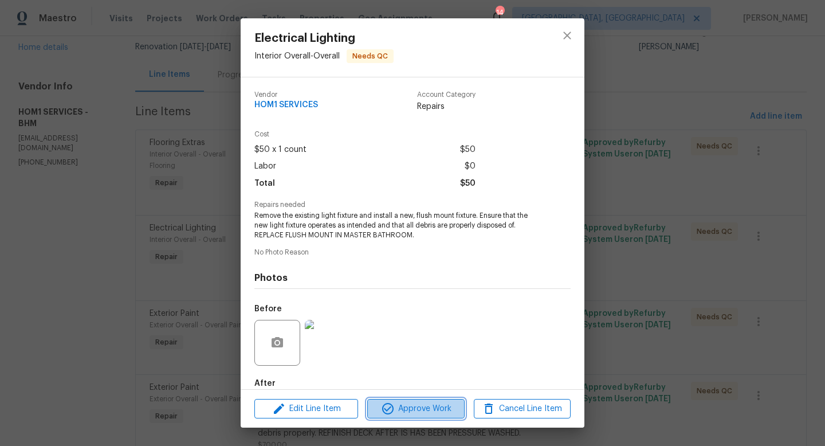
click at [391, 403] on icon "button" at bounding box center [388, 409] width 14 height 14
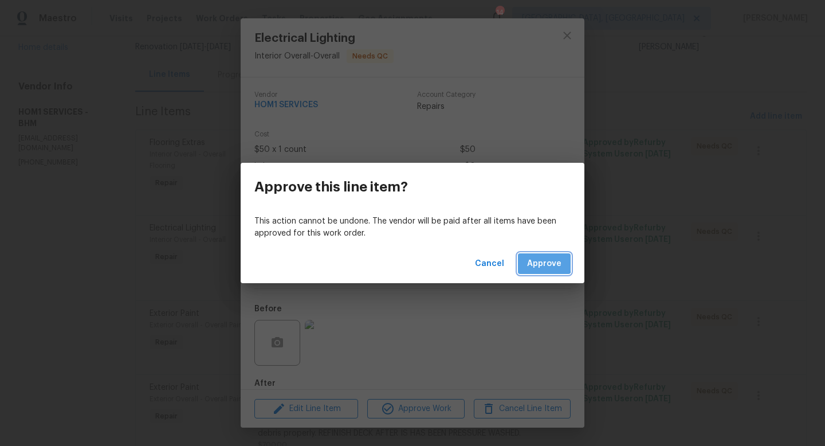
click at [529, 261] on span "Approve" at bounding box center [544, 264] width 34 height 14
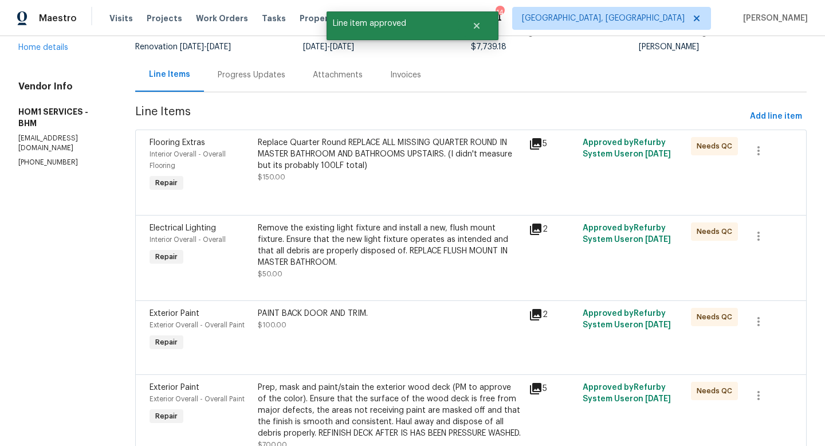
scroll to position [0, 0]
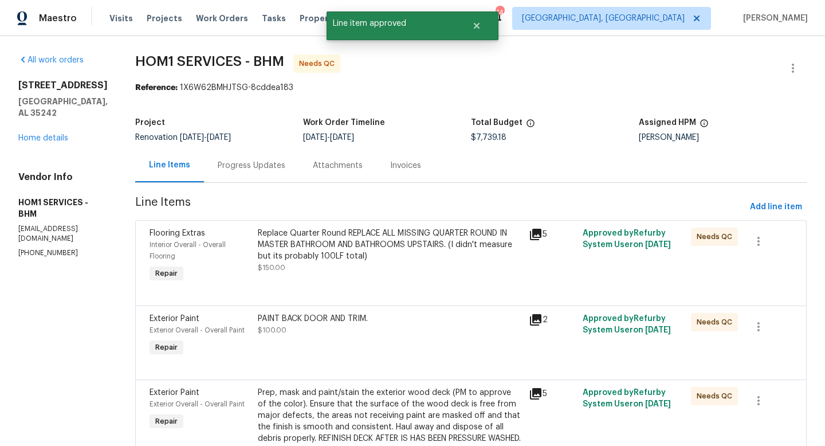
click at [335, 319] on div "PAINT BACK DOOR AND TRIM." at bounding box center [390, 318] width 264 height 11
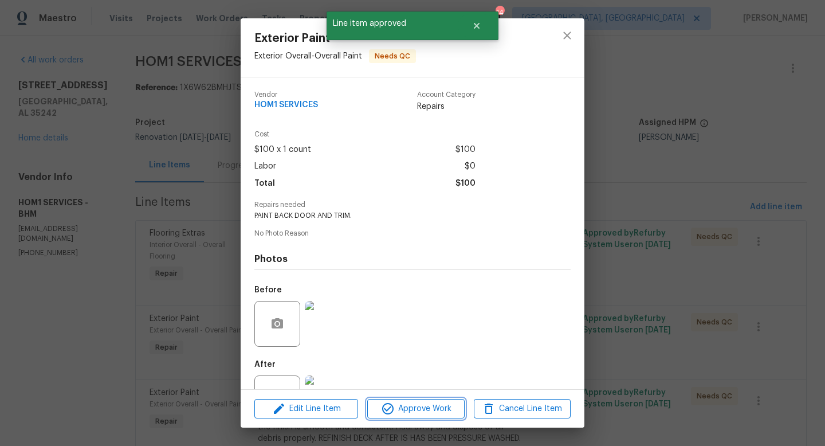
click at [410, 407] on span "Approve Work" at bounding box center [416, 409] width 90 height 14
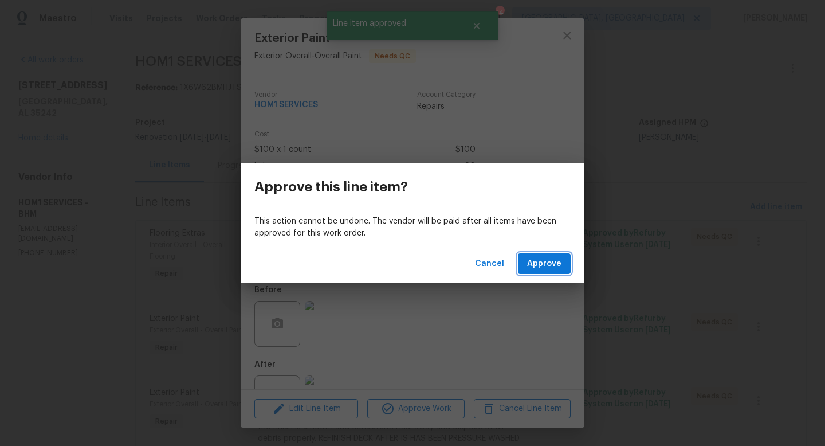
click at [532, 258] on span "Approve" at bounding box center [544, 264] width 34 height 14
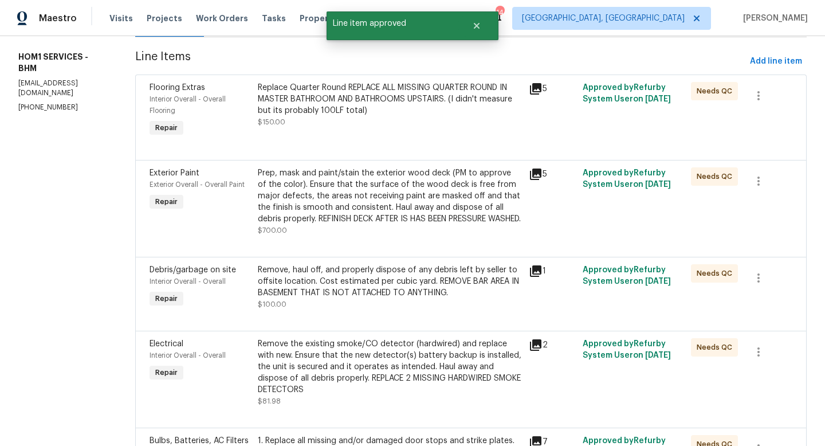
scroll to position [148, 0]
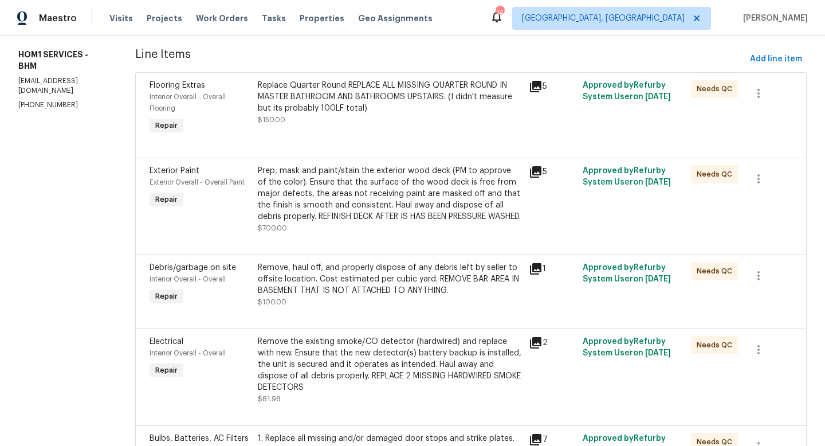
click at [328, 202] on div "Prep, mask and paint/stain the exterior wood deck (PM to approve of the color).…" at bounding box center [390, 193] width 264 height 57
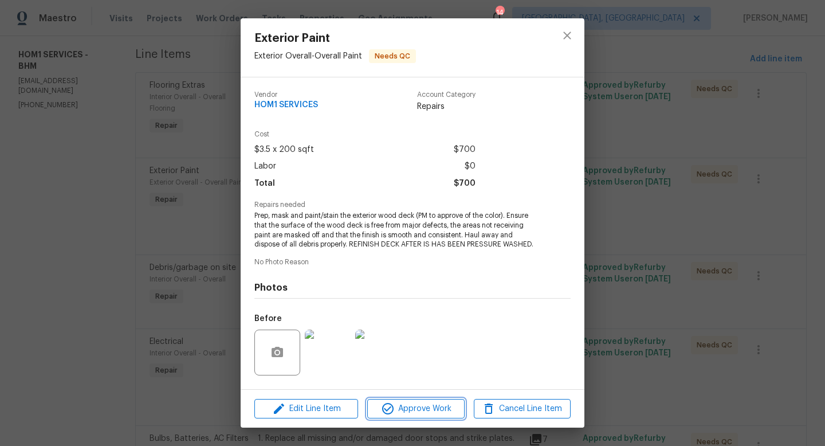
click at [396, 418] on button "Approve Work" at bounding box center [415, 409] width 97 height 20
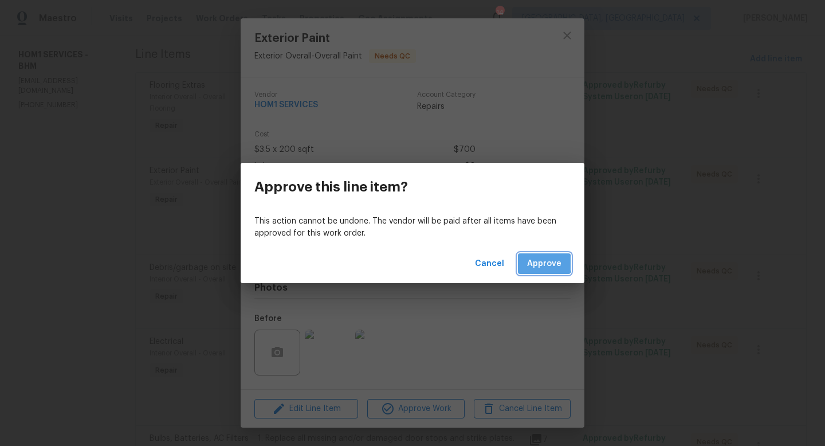
click at [533, 263] on span "Approve" at bounding box center [544, 264] width 34 height 14
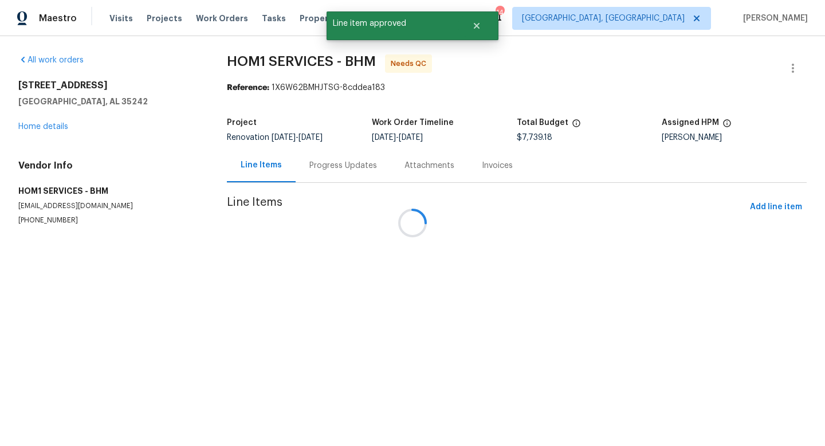
scroll to position [0, 0]
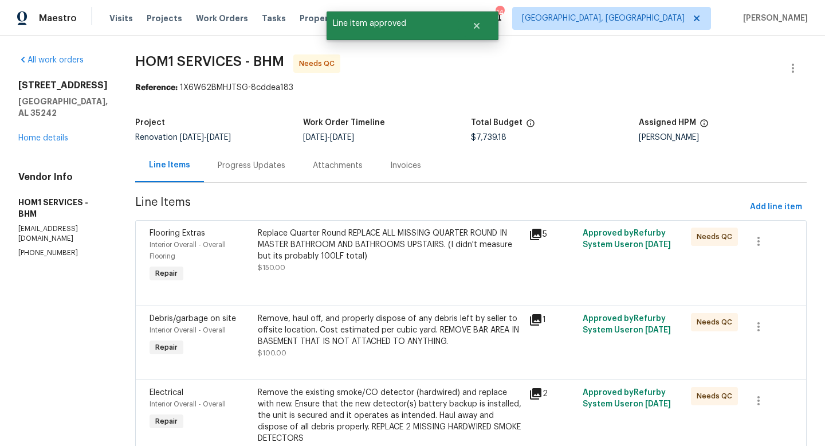
click at [292, 328] on div "Remove, haul off, and properly dispose of any debris left by seller to offsite …" at bounding box center [390, 330] width 264 height 34
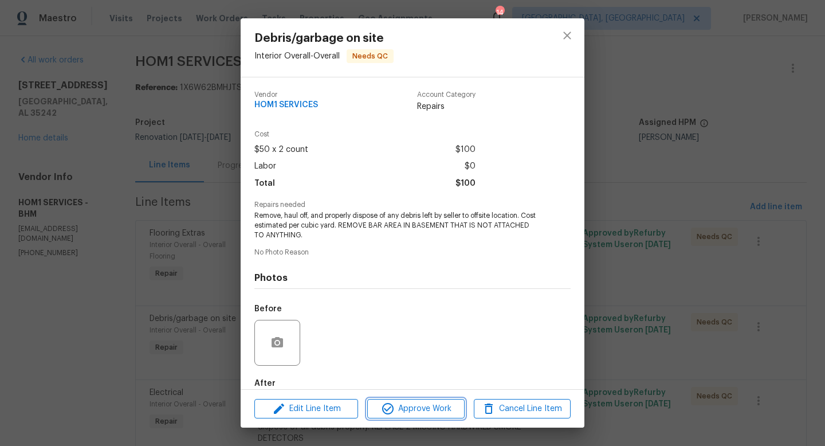
click at [389, 409] on icon "button" at bounding box center [388, 409] width 14 height 14
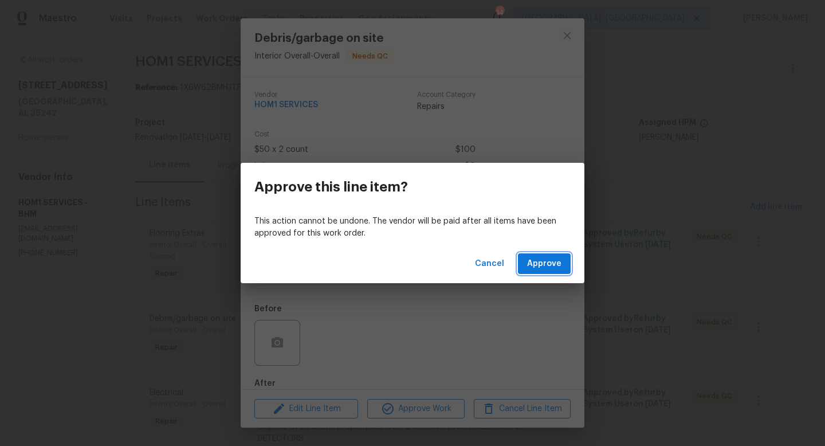
click at [546, 268] on span "Approve" at bounding box center [544, 264] width 34 height 14
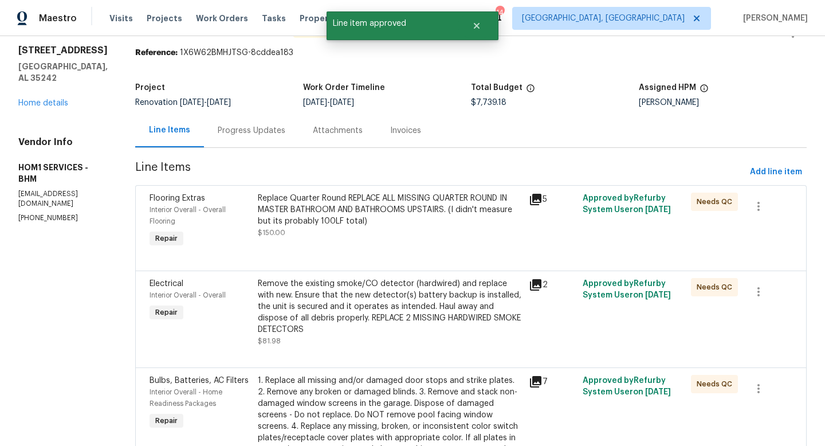
scroll to position [40, 0]
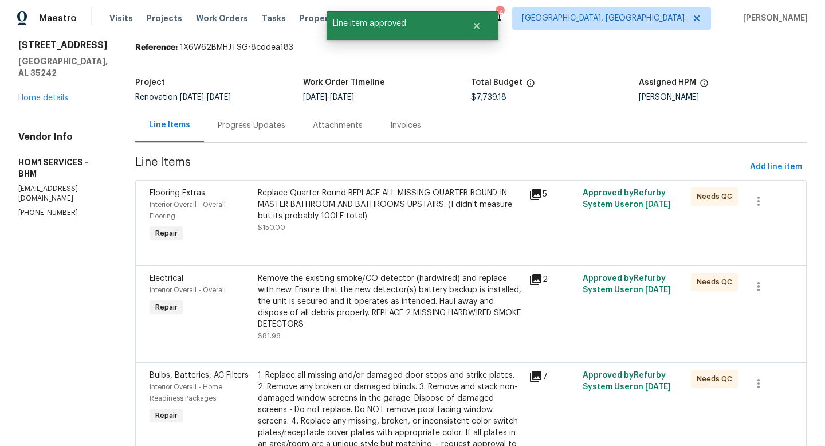
click at [314, 300] on div "Remove the existing smoke/CO detector (hardwired) and replace with new. Ensure …" at bounding box center [390, 301] width 264 height 57
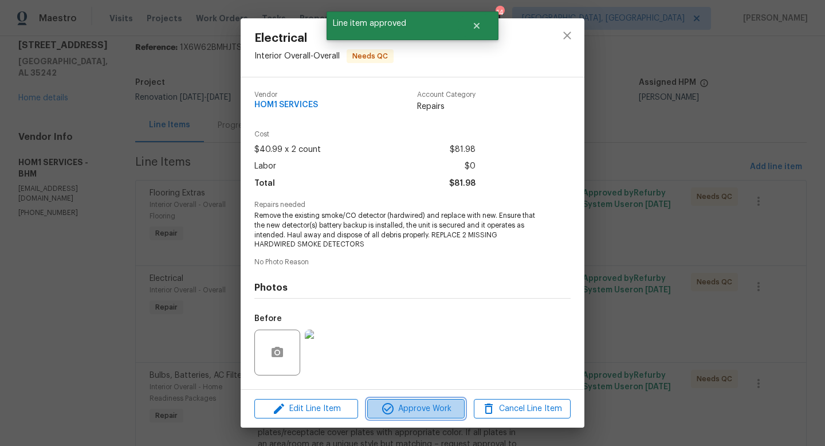
click at [397, 404] on span "Approve Work" at bounding box center [416, 409] width 90 height 14
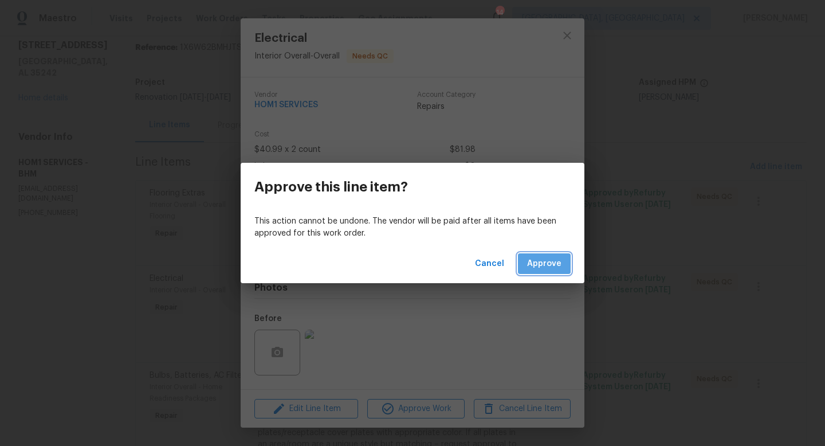
click at [541, 258] on span "Approve" at bounding box center [544, 264] width 34 height 14
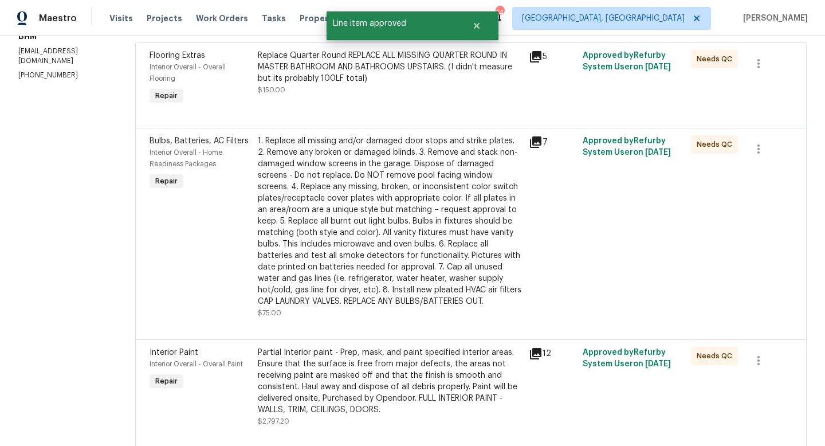
scroll to position [182, 0]
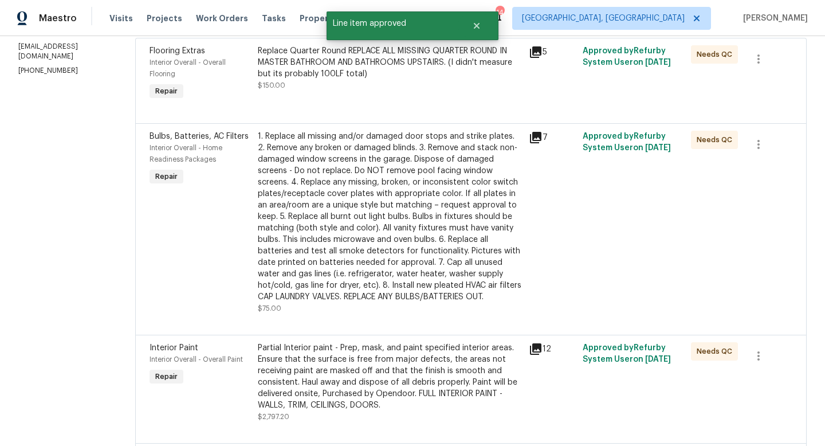
click at [376, 254] on div "1. Replace all missing and/or damaged door stops and strike plates. 2. Remove a…" at bounding box center [390, 217] width 264 height 172
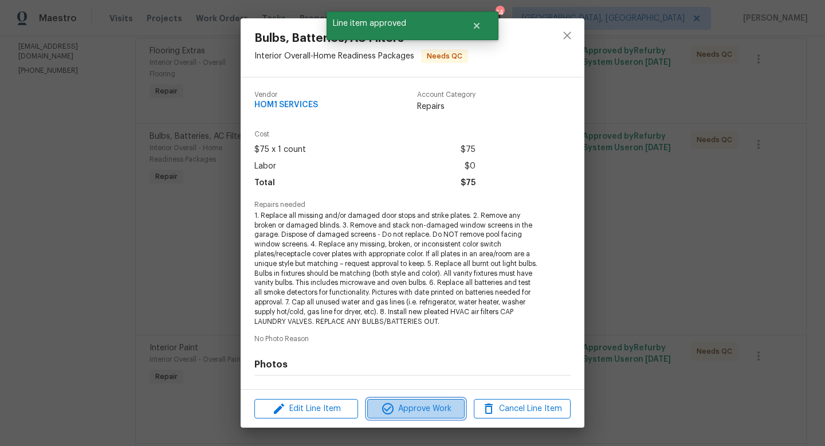
click at [423, 408] on span "Approve Work" at bounding box center [416, 409] width 90 height 14
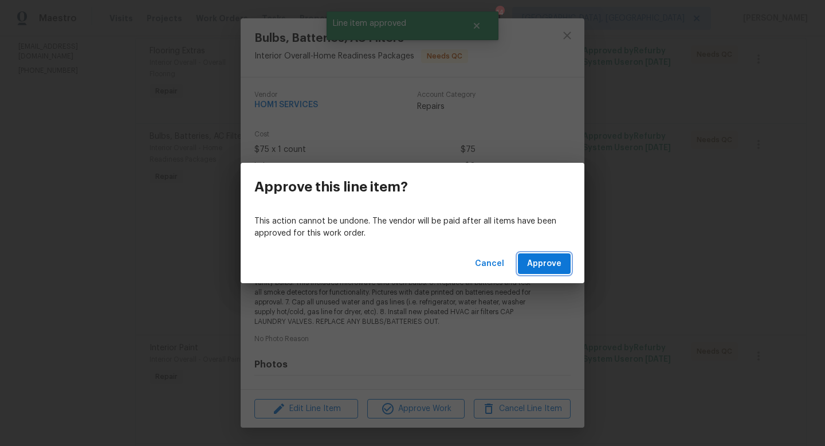
click at [548, 264] on span "Approve" at bounding box center [544, 264] width 34 height 14
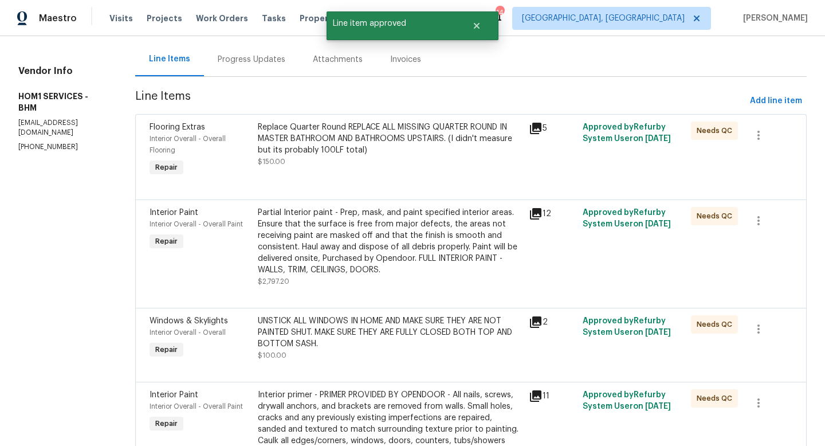
scroll to position [110, 0]
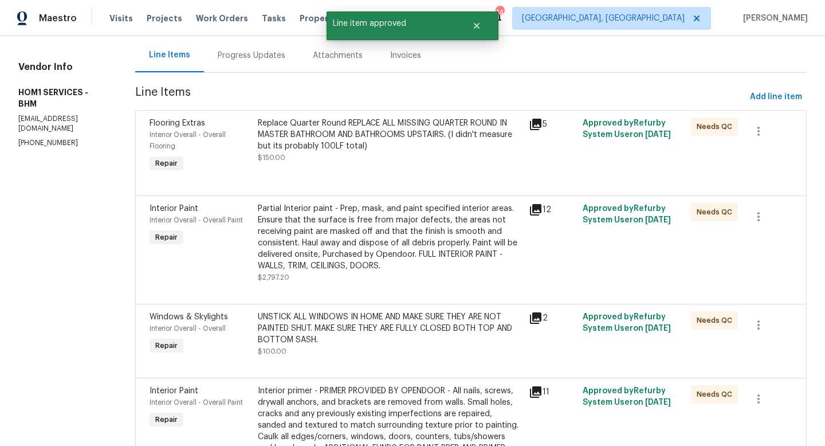
click at [306, 246] on div "Partial Interior paint - Prep, mask, and paint specified interior areas. Ensure…" at bounding box center [390, 237] width 264 height 69
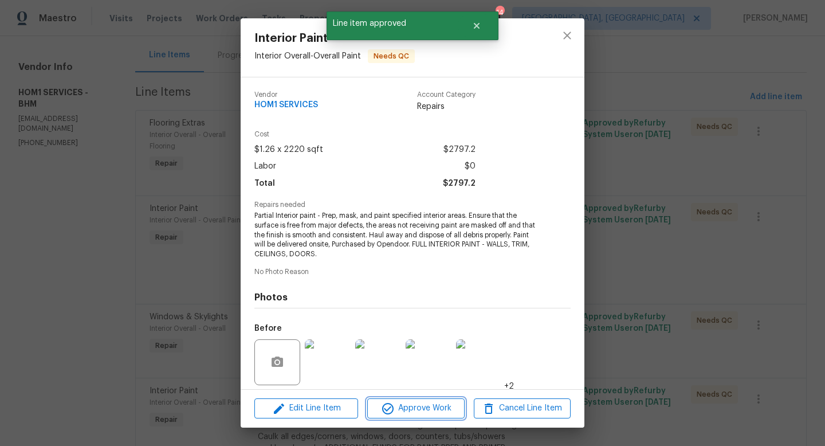
click at [425, 399] on button "Approve Work" at bounding box center [415, 408] width 97 height 20
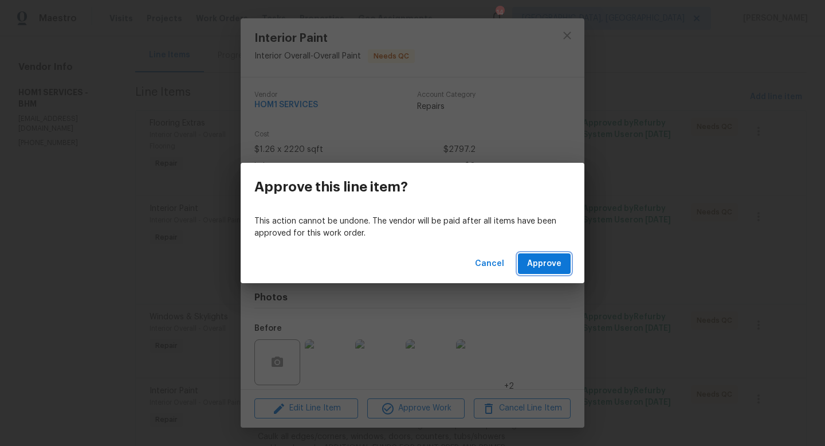
click at [551, 262] on span "Approve" at bounding box center [544, 264] width 34 height 14
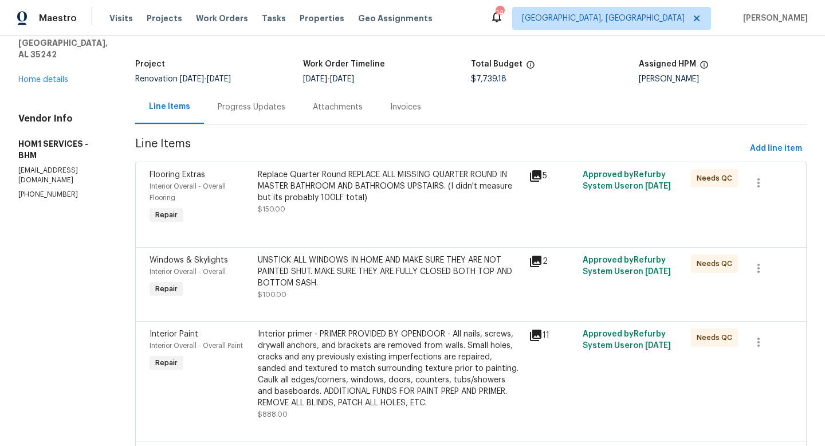
scroll to position [75, 0]
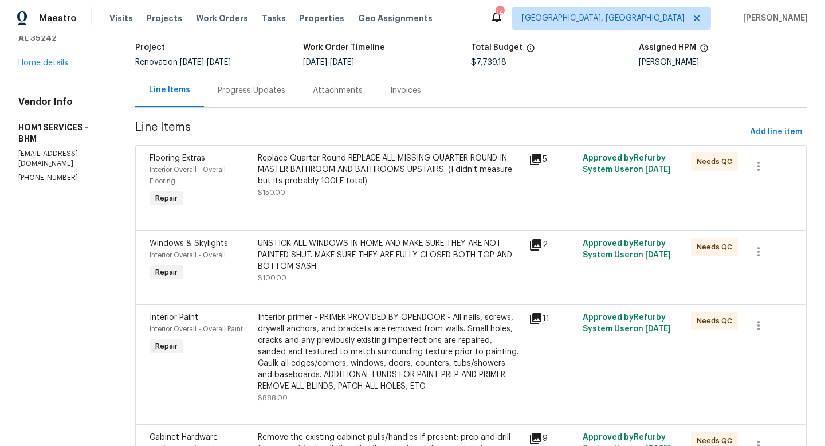
click at [434, 244] on div "UNSTICK ALL WINDOWS IN HOME AND MAKE SURE THEY ARE NOT PAINTED SHUT. MAKE SURE …" at bounding box center [390, 255] width 264 height 34
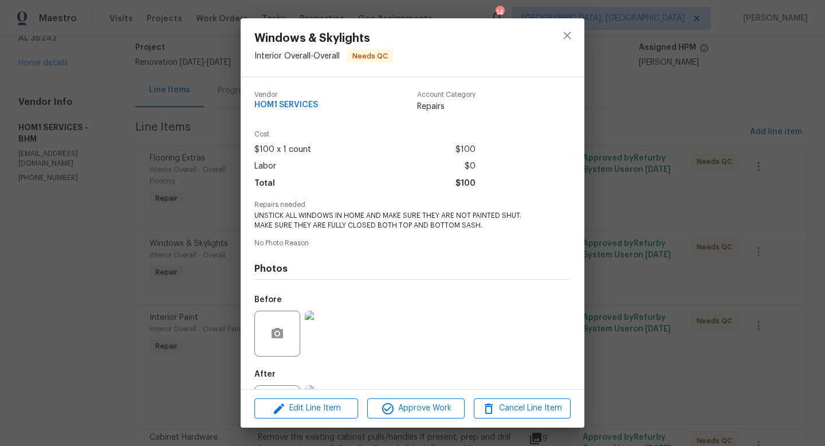
scroll to position [53, 0]
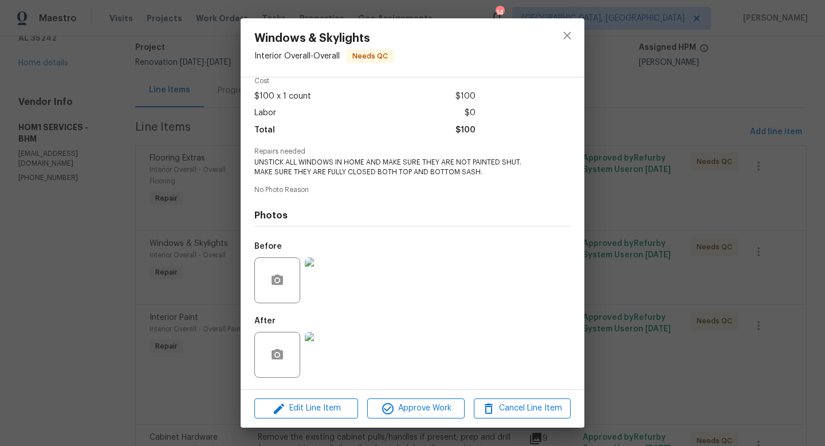
click at [638, 340] on div "Windows & Skylights Interior Overall - Overall Needs QC Vendor HOM1 SERVICES Ac…" at bounding box center [412, 223] width 825 height 446
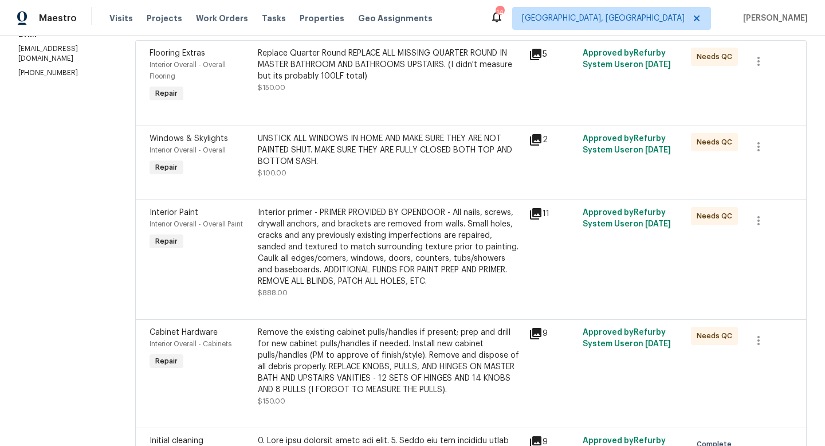
scroll to position [180, 0]
click at [325, 247] on div "Interior primer - PRIMER PROVIDED BY OPENDOOR - All nails, screws, drywall anch…" at bounding box center [390, 246] width 264 height 80
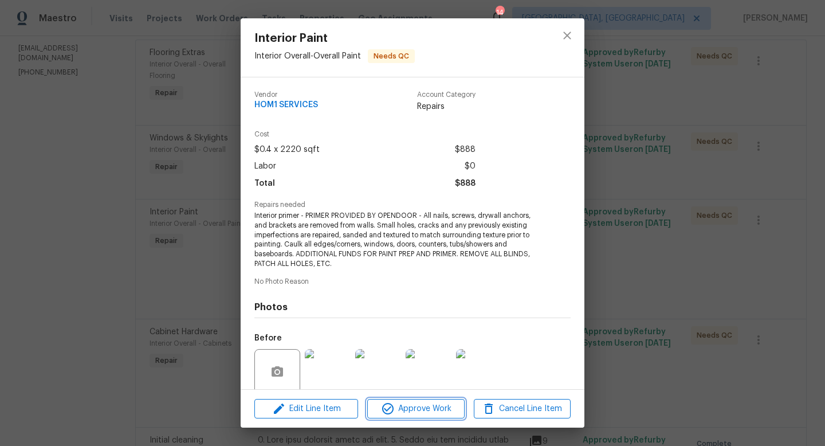
click at [403, 405] on span "Approve Work" at bounding box center [416, 409] width 90 height 14
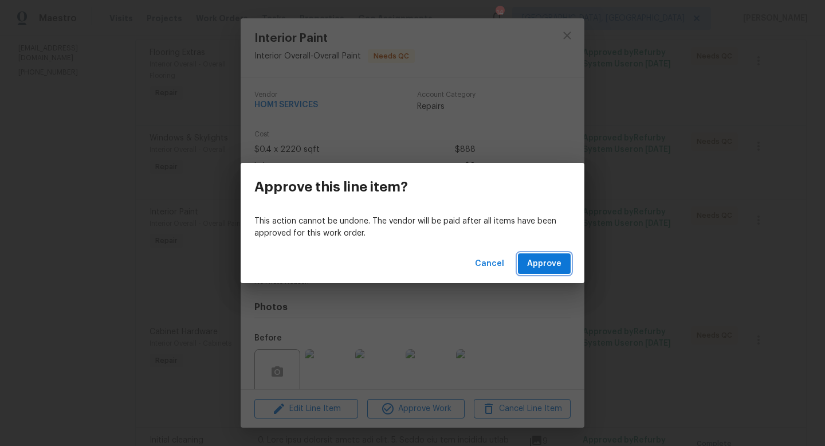
click at [556, 256] on button "Approve" at bounding box center [544, 263] width 53 height 21
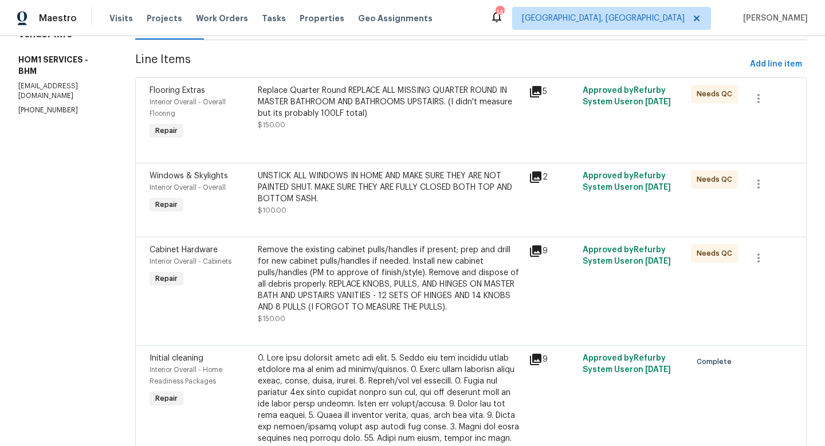
scroll to position [144, 0]
click at [529, 249] on icon at bounding box center [536, 250] width 14 height 14
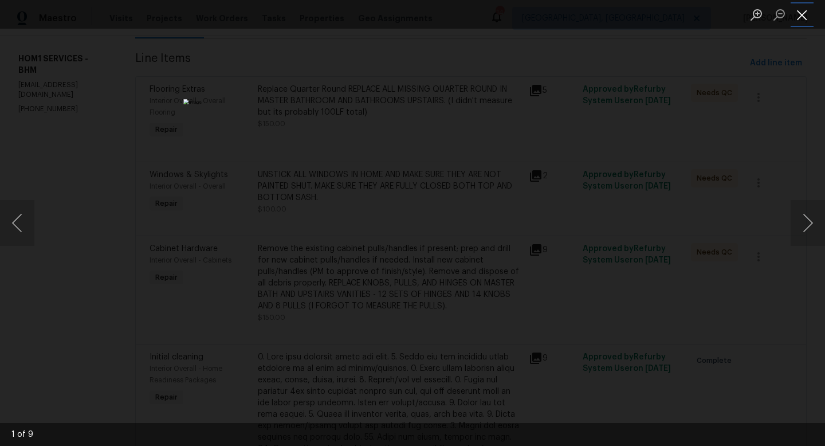
click at [805, 17] on button "Close lightbox" at bounding box center [802, 15] width 23 height 20
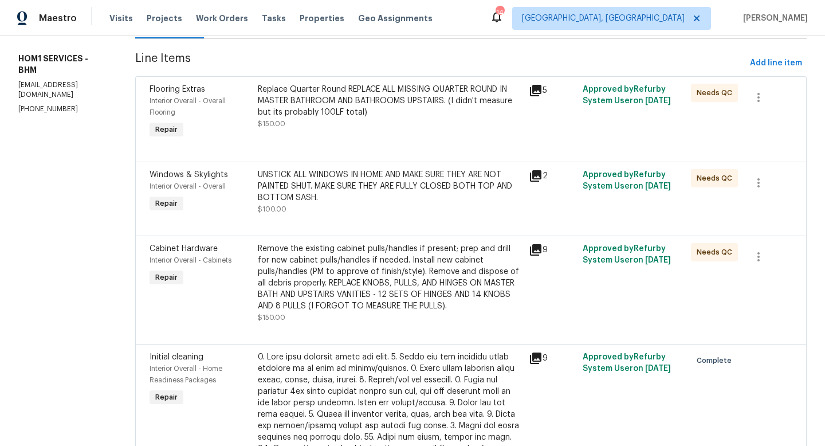
click at [288, 288] on div "Remove the existing cabinet pulls/handles if present; prep and drill for new ca…" at bounding box center [390, 277] width 264 height 69
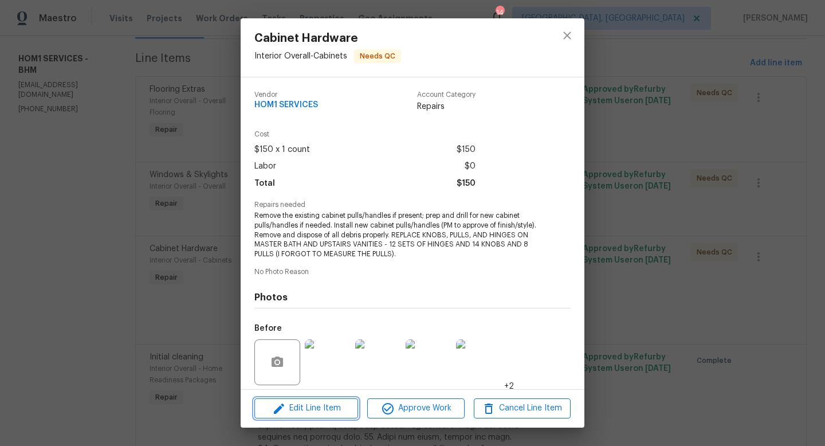
click at [336, 408] on span "Edit Line Item" at bounding box center [306, 408] width 97 height 14
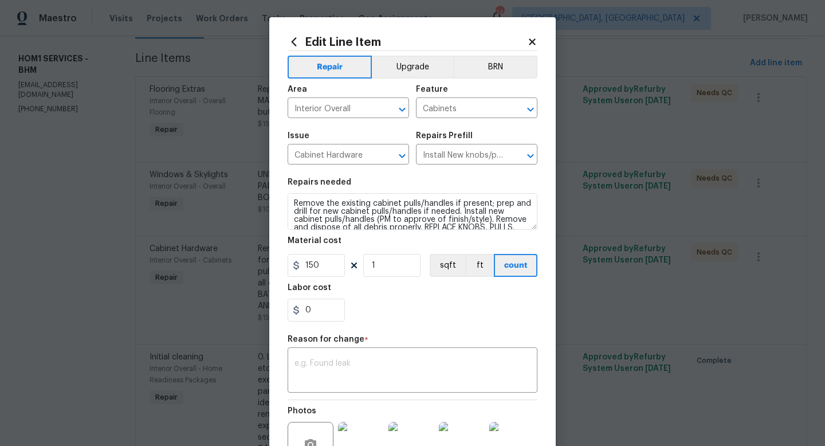
click at [532, 45] on icon at bounding box center [532, 42] width 10 height 10
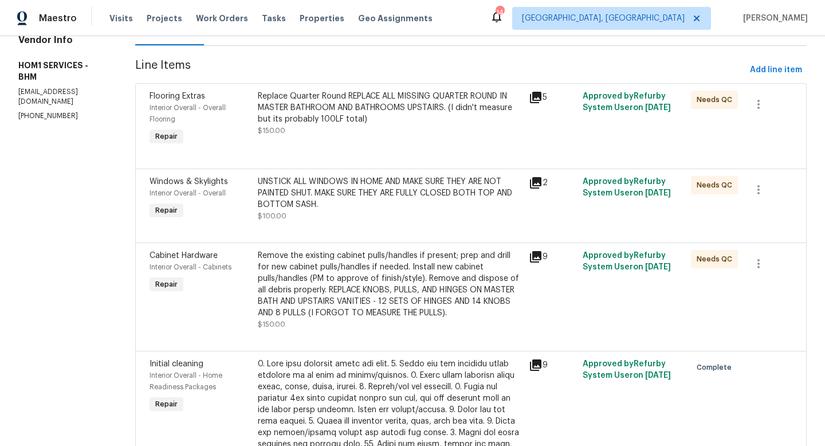
scroll to position [154, 0]
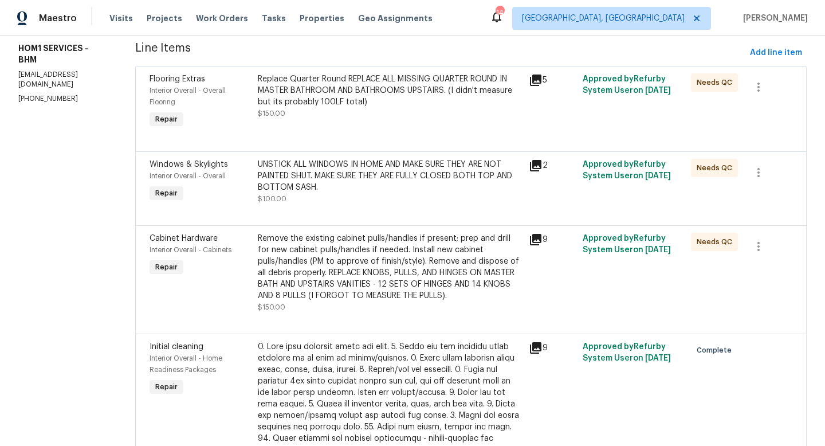
click at [349, 277] on div "Remove the existing cabinet pulls/handles if present; prep and drill for new ca…" at bounding box center [390, 267] width 264 height 69
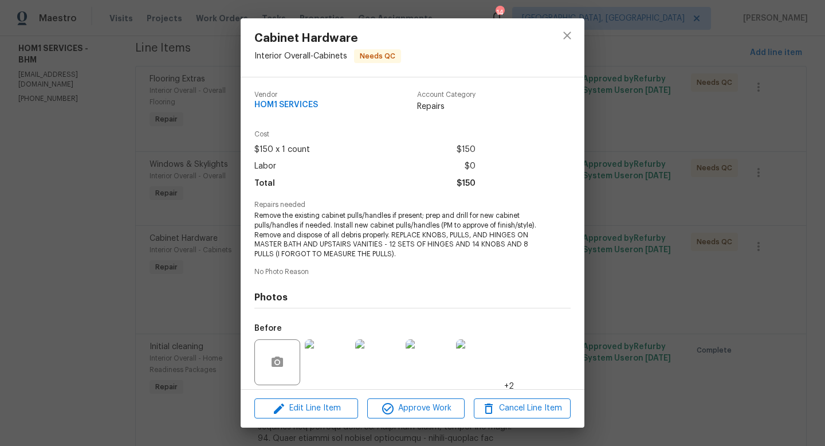
scroll to position [82, 0]
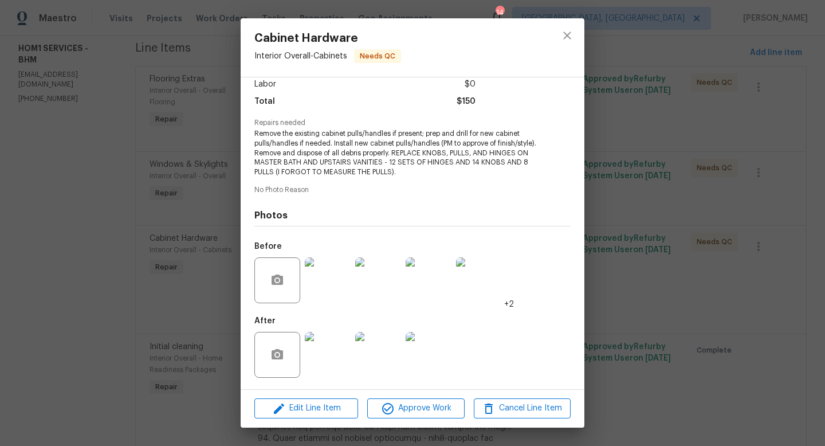
click at [380, 349] on img at bounding box center [378, 355] width 46 height 46
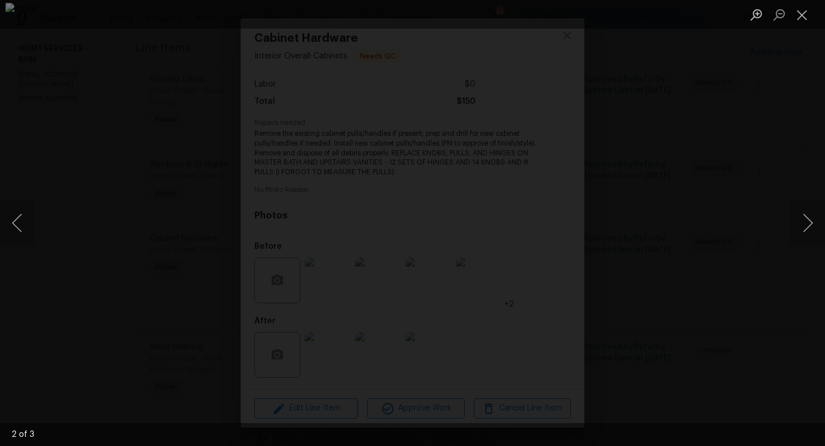
click at [742, 369] on div "Lightbox" at bounding box center [412, 223] width 825 height 446
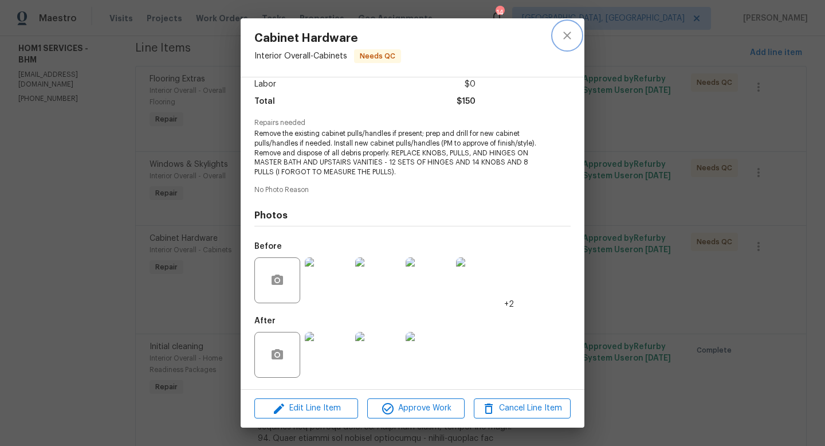
click at [560, 27] on button "close" at bounding box center [566, 35] width 27 height 27
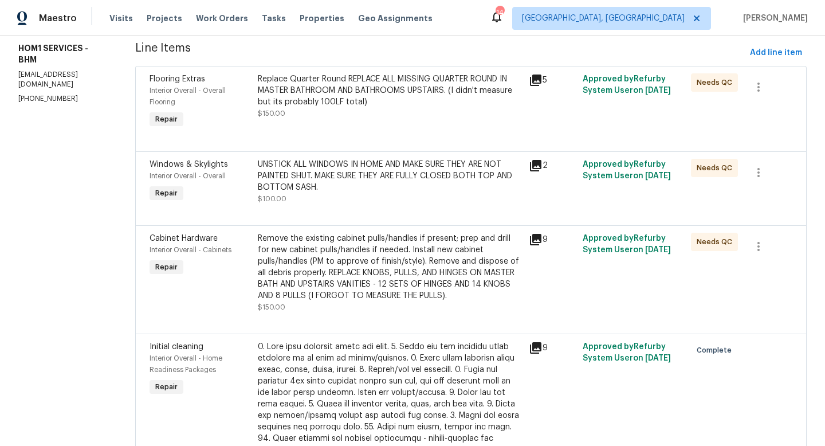
click at [265, 84] on div "Replace Quarter Round REPLACE ALL MISSING QUARTER ROUND IN MASTER BATHROOM AND …" at bounding box center [390, 90] width 264 height 34
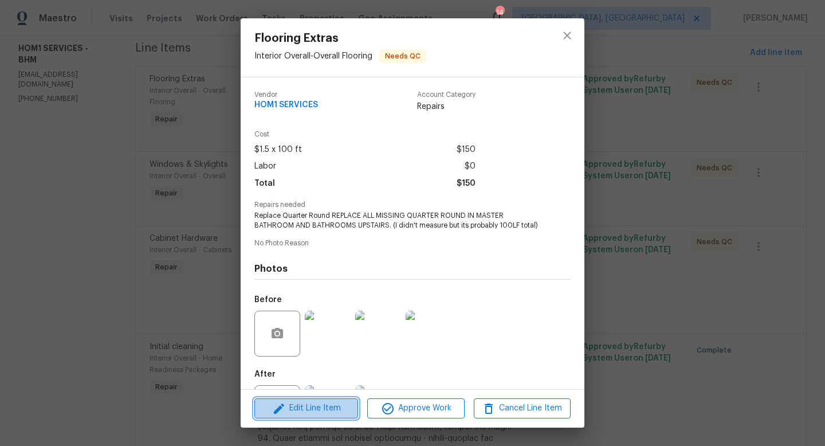
click at [338, 408] on span "Edit Line Item" at bounding box center [306, 408] width 97 height 14
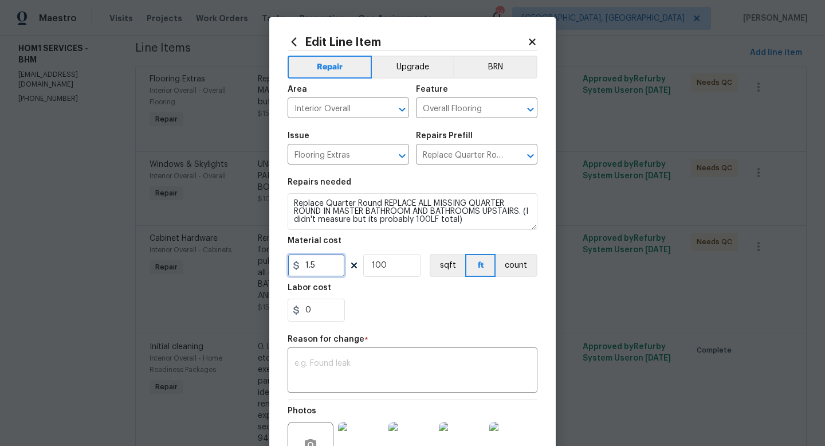
click at [323, 268] on input "1.5" at bounding box center [316, 265] width 57 height 23
type input "1"
click at [375, 371] on textarea at bounding box center [412, 371] width 236 height 24
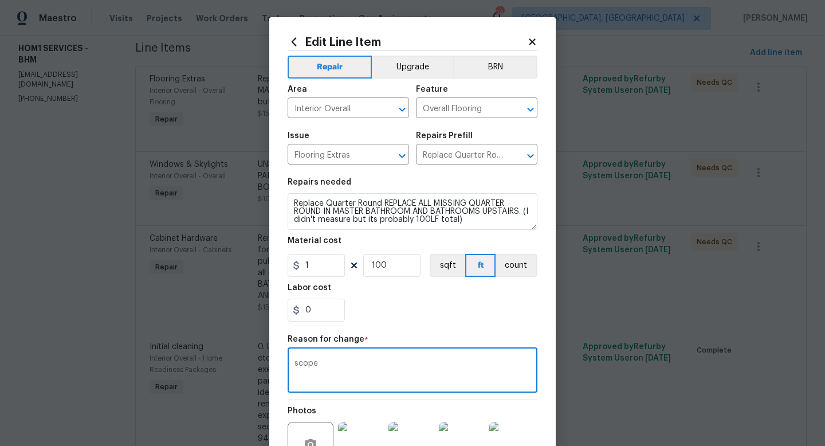
type textarea "scope"
click at [492, 345] on div "Reason for change *" at bounding box center [413, 342] width 250 height 15
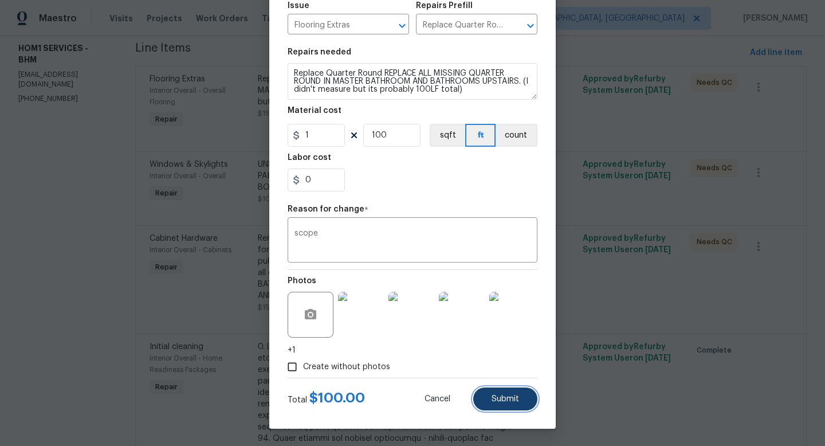
click at [507, 394] on button "Submit" at bounding box center [505, 398] width 64 height 23
type input "1.5"
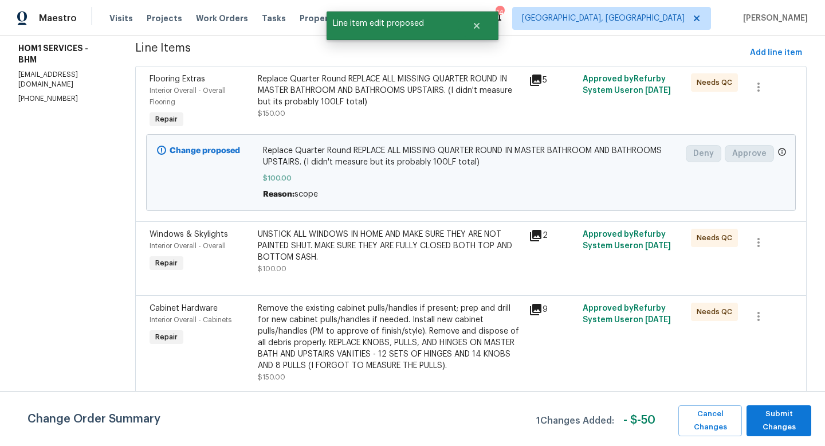
scroll to position [0, 0]
click at [781, 420] on span "Submit Changes" at bounding box center [778, 420] width 53 height 26
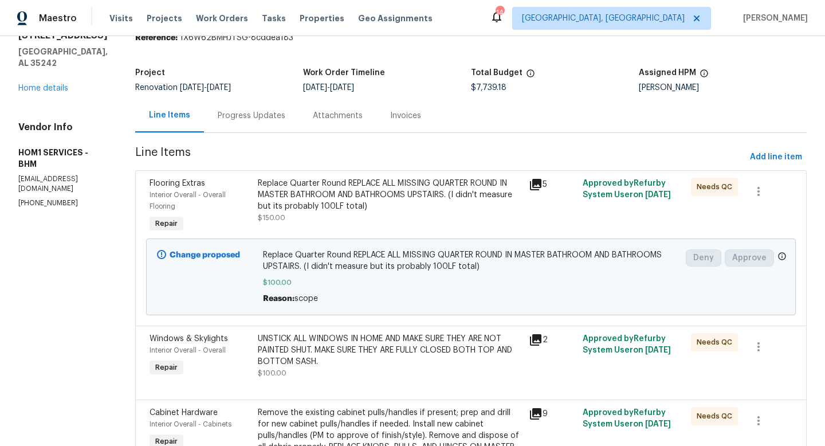
scroll to position [48, 0]
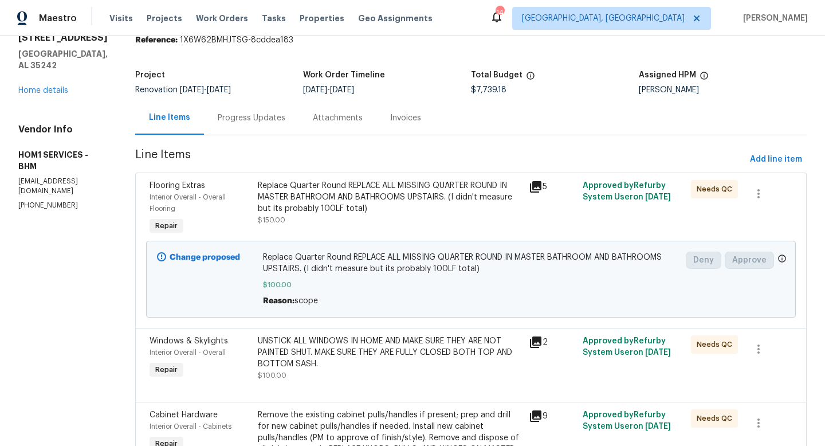
click at [299, 199] on div "Replace Quarter Round REPLACE ALL MISSING QUARTER ROUND IN MASTER BATHROOM AND …" at bounding box center [390, 197] width 264 height 34
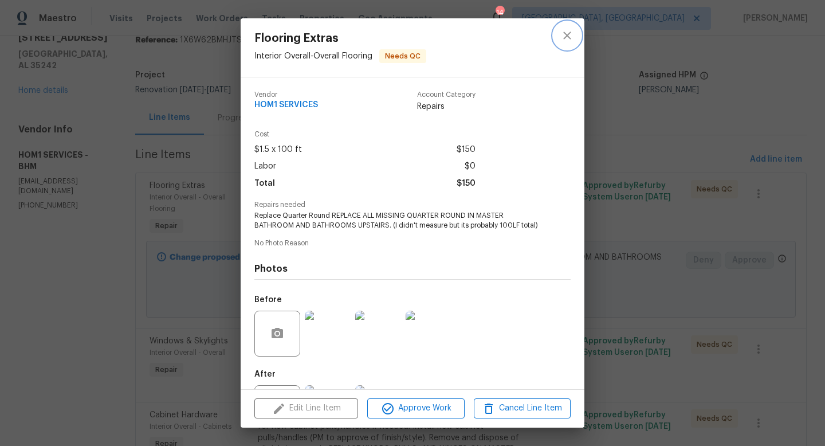
click at [564, 42] on icon "close" at bounding box center [567, 36] width 14 height 14
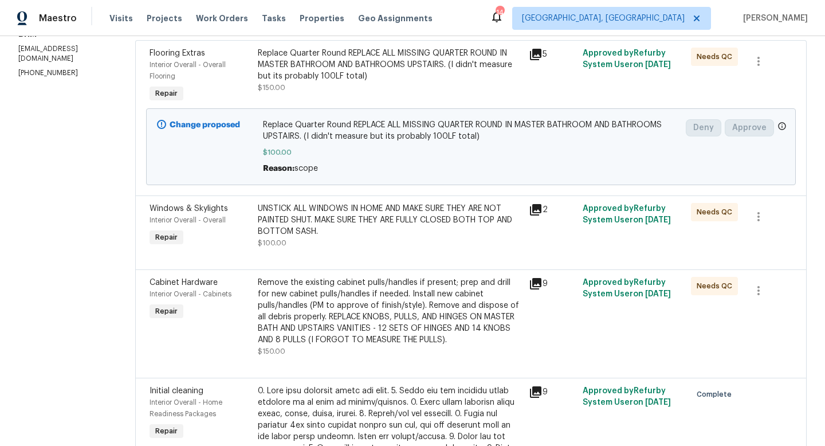
scroll to position [178, 0]
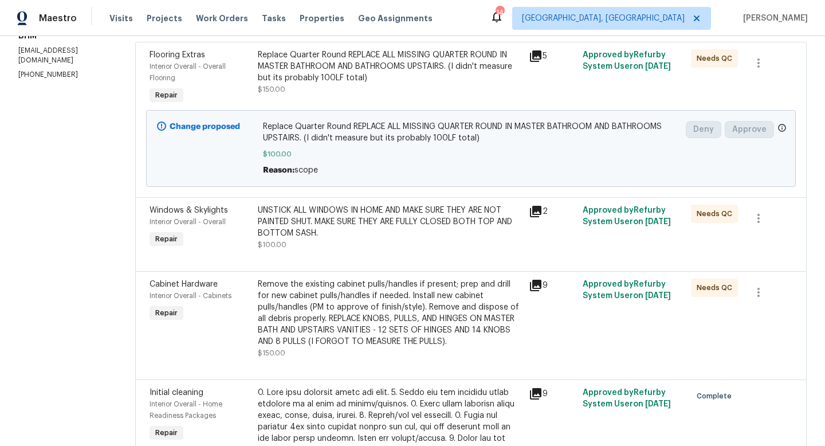
click at [305, 228] on div "UNSTICK ALL WINDOWS IN HOME AND MAKE SURE THEY ARE NOT PAINTED SHUT. MAKE SURE …" at bounding box center [390, 222] width 264 height 34
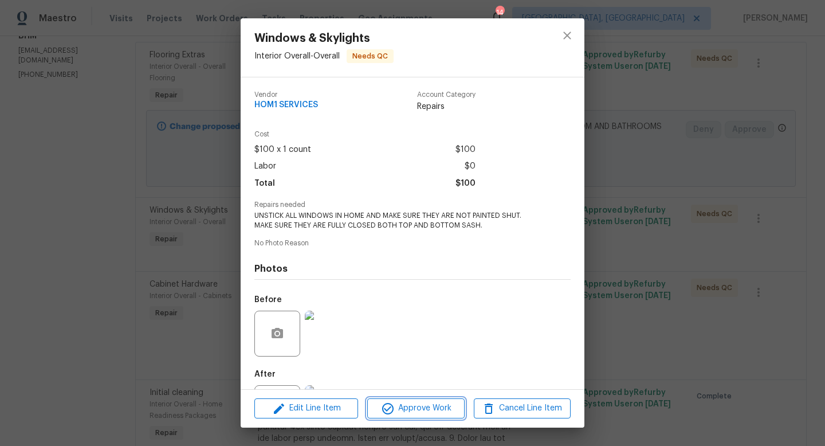
click at [405, 415] on button "Approve Work" at bounding box center [415, 408] width 97 height 20
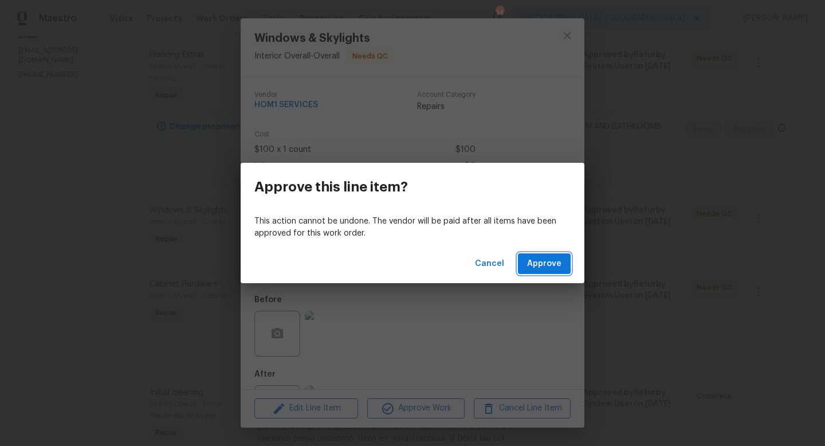
click at [529, 261] on span "Approve" at bounding box center [544, 264] width 34 height 14
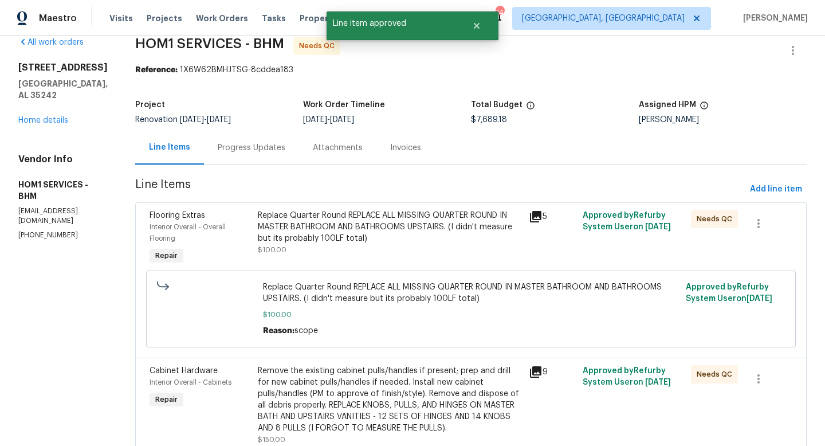
scroll to position [21, 0]
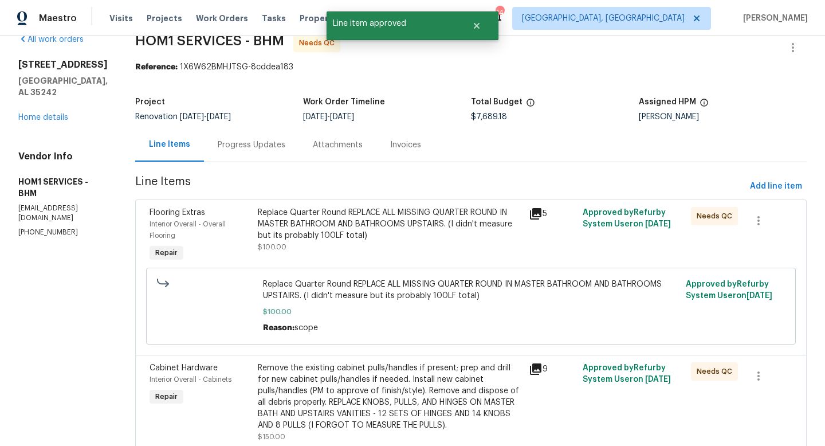
click at [295, 224] on div "Replace Quarter Round REPLACE ALL MISSING QUARTER ROUND IN MASTER BATHROOM AND …" at bounding box center [390, 224] width 264 height 34
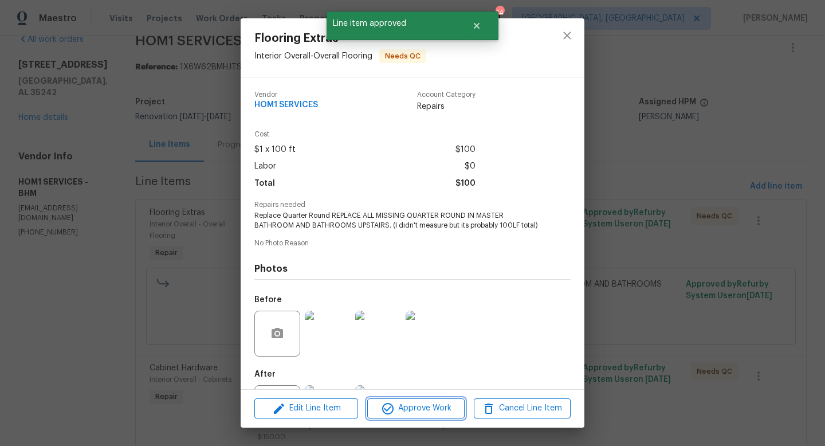
click at [431, 403] on span "Approve Work" at bounding box center [416, 408] width 90 height 14
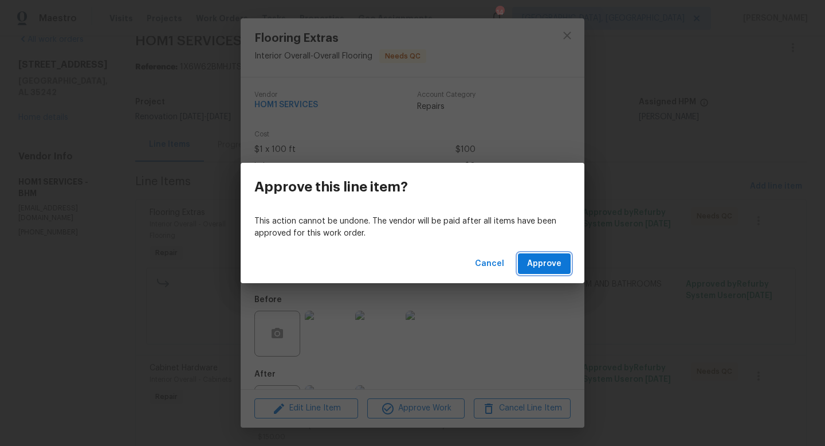
click at [527, 265] on button "Approve" at bounding box center [544, 263] width 53 height 21
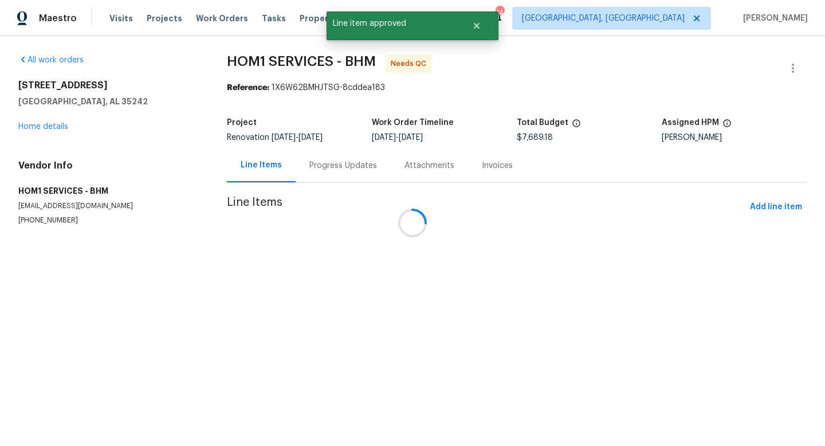
scroll to position [0, 0]
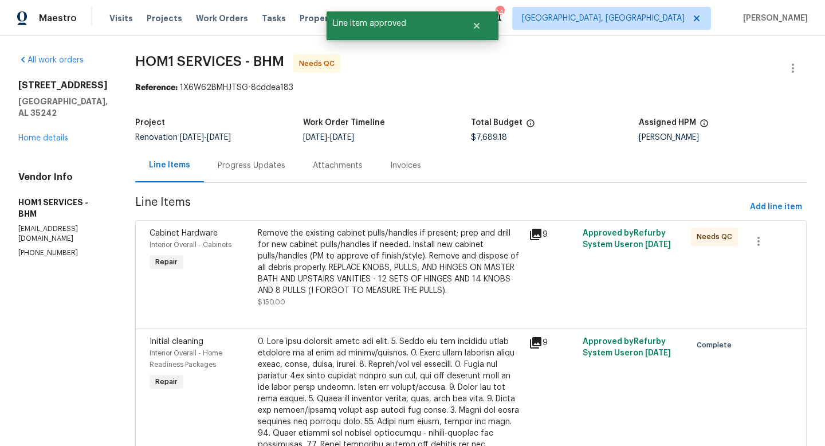
click at [296, 249] on div "Remove the existing cabinet pulls/handles if present; prep and drill for new ca…" at bounding box center [390, 261] width 264 height 69
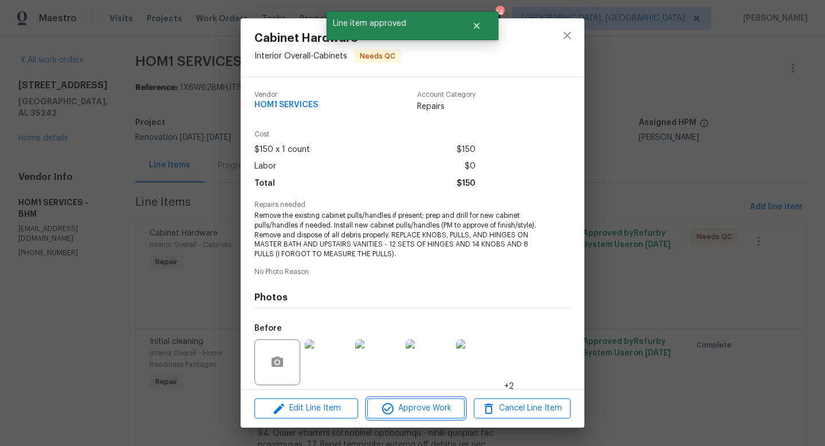
click at [407, 411] on span "Approve Work" at bounding box center [416, 408] width 90 height 14
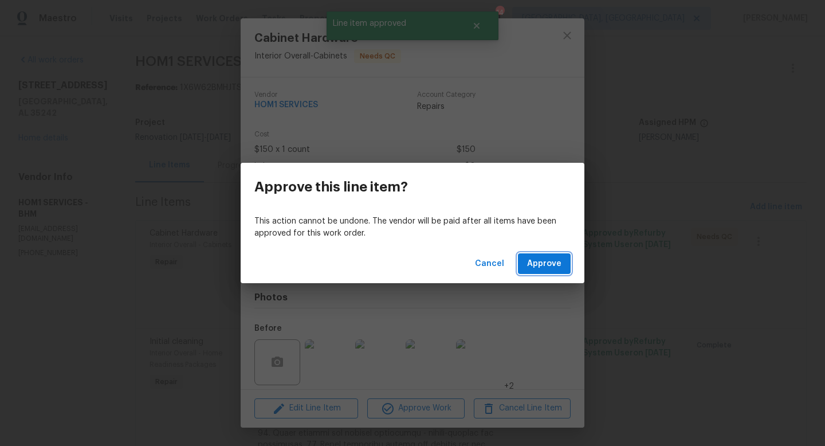
click at [552, 261] on span "Approve" at bounding box center [544, 264] width 34 height 14
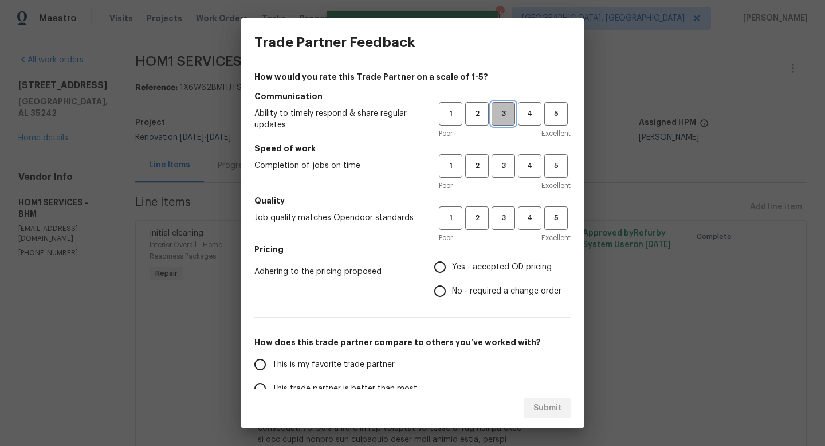
click at [509, 109] on span "3" at bounding box center [503, 113] width 21 height 13
click at [511, 166] on span "3" at bounding box center [503, 165] width 21 height 13
click at [507, 214] on span "3" at bounding box center [503, 217] width 21 height 13
click at [471, 264] on span "Yes - accepted OD pricing" at bounding box center [502, 267] width 100 height 12
click at [452, 264] on input "Yes - accepted OD pricing" at bounding box center [440, 267] width 24 height 24
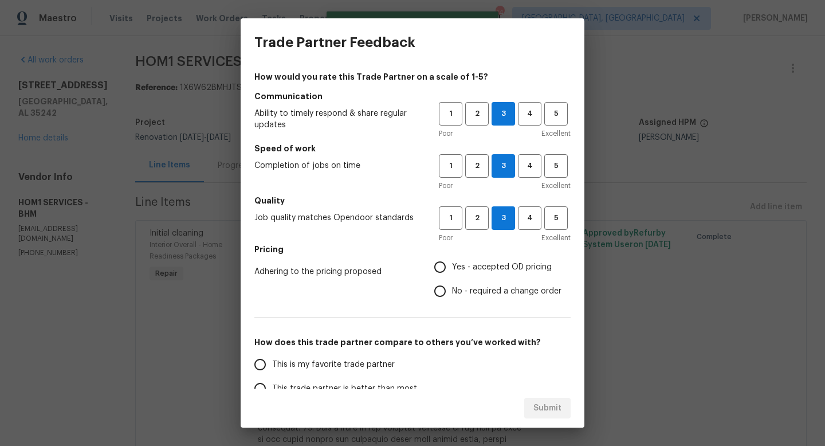
radio input "true"
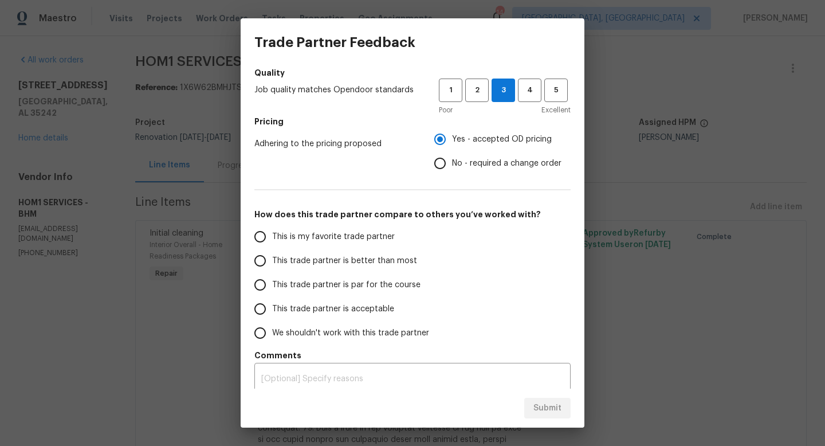
scroll to position [128, 0]
click at [321, 305] on span "This trade partner is acceptable" at bounding box center [333, 308] width 122 height 12
click at [272, 305] on input "This trade partner is acceptable" at bounding box center [260, 308] width 24 height 24
click at [549, 408] on span "Submit" at bounding box center [547, 408] width 28 height 14
radio input "true"
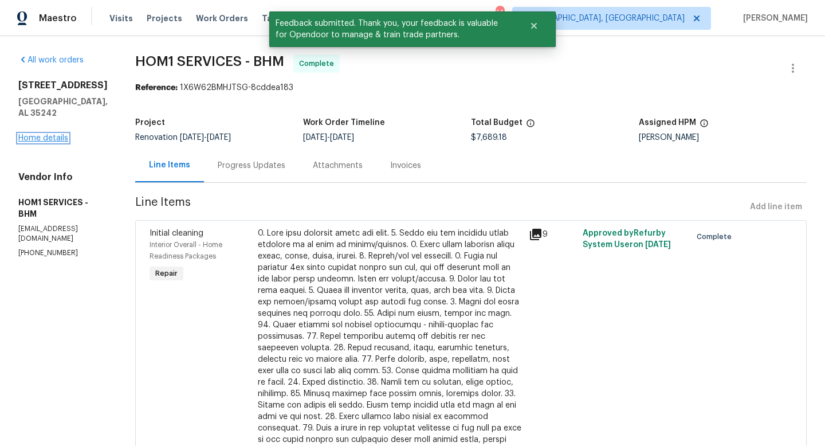
click at [38, 142] on link "Home details" at bounding box center [43, 138] width 50 height 8
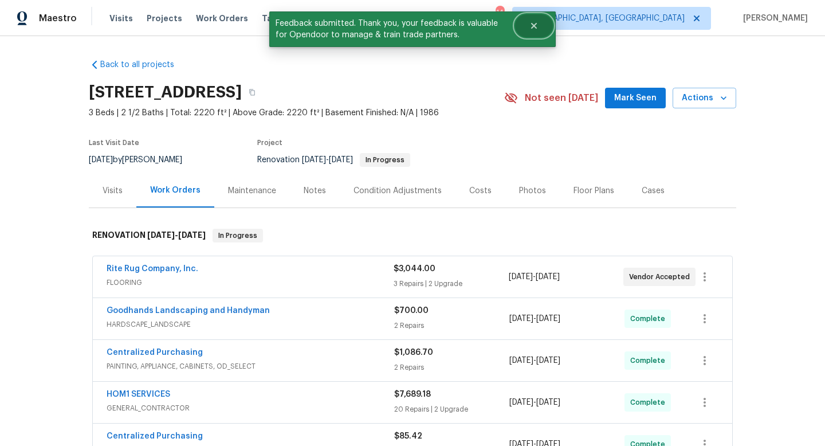
click at [536, 22] on icon "Close" at bounding box center [533, 25] width 9 height 9
